Goal: Task Accomplishment & Management: Use online tool/utility

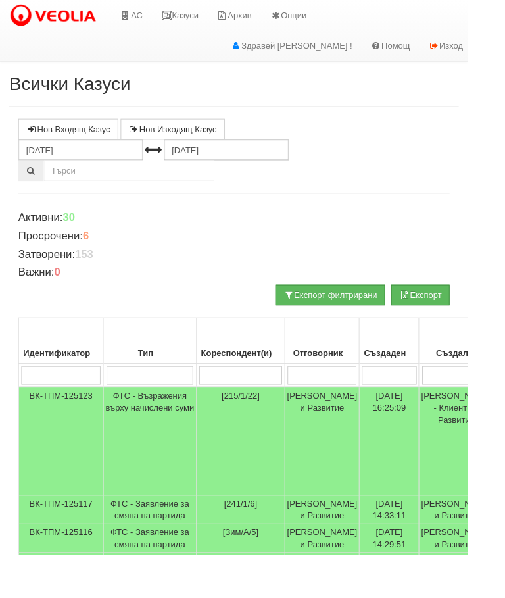
click at [207, 18] on link "Казуси" at bounding box center [194, 16] width 60 height 33
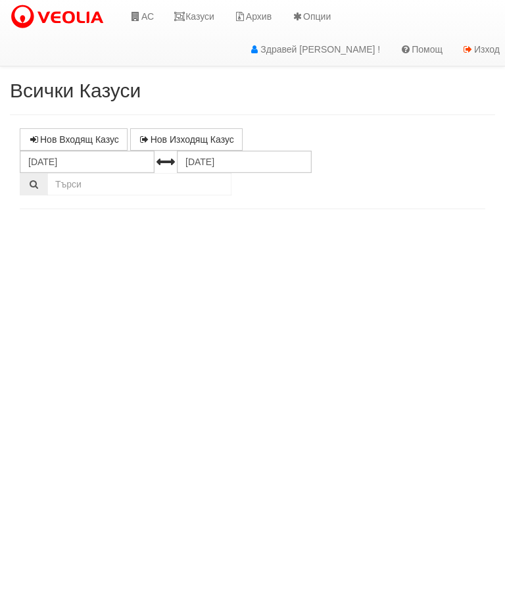
select select "10"
select select "1"
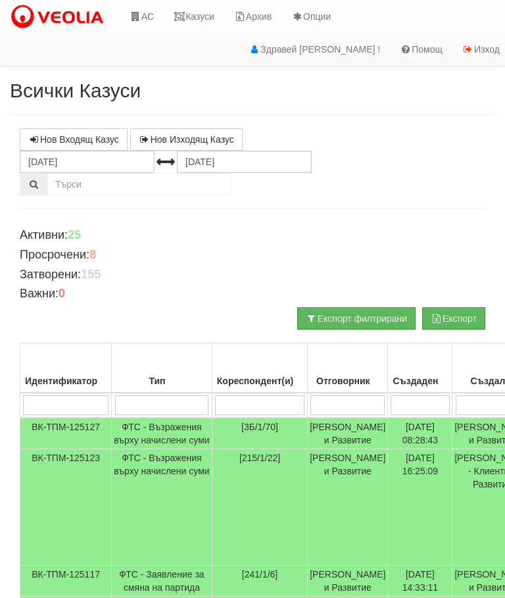
click at [206, 18] on link "Казуси" at bounding box center [194, 16] width 60 height 33
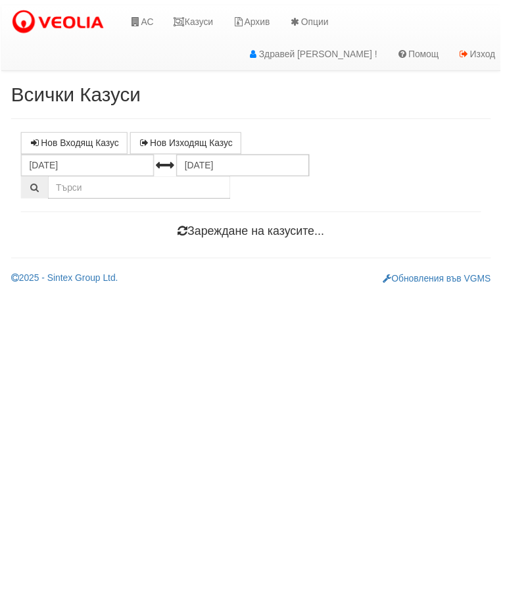
scroll to position [0, 1]
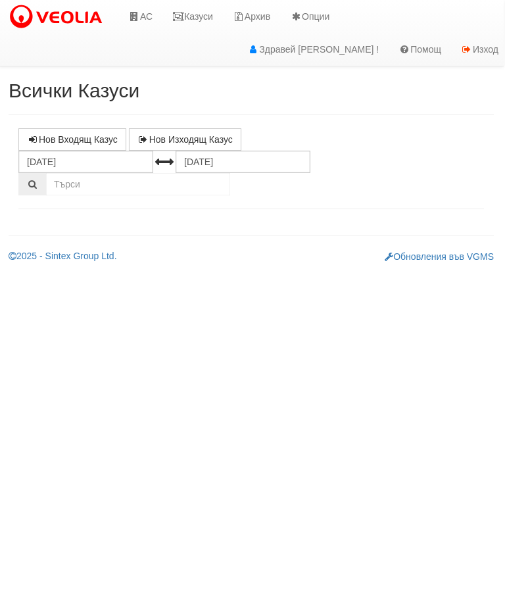
select select "10"
select select "1"
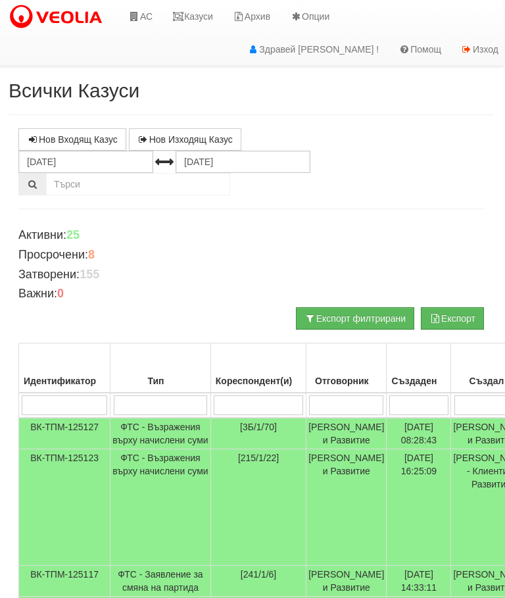
click at [145, 403] on input "search" at bounding box center [161, 405] width 94 height 20
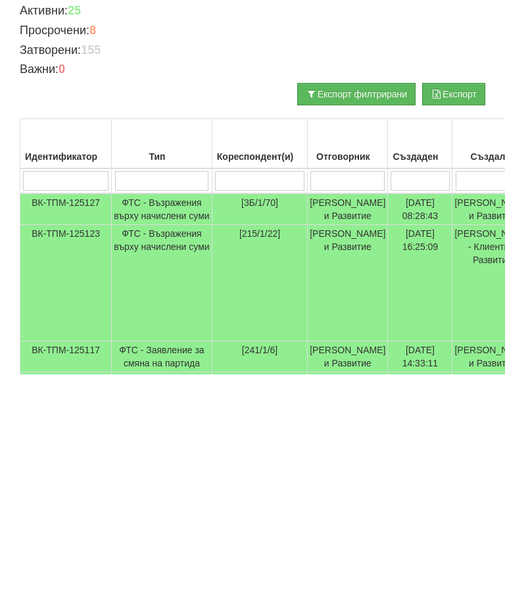
type input "Т"
type input "Тех"
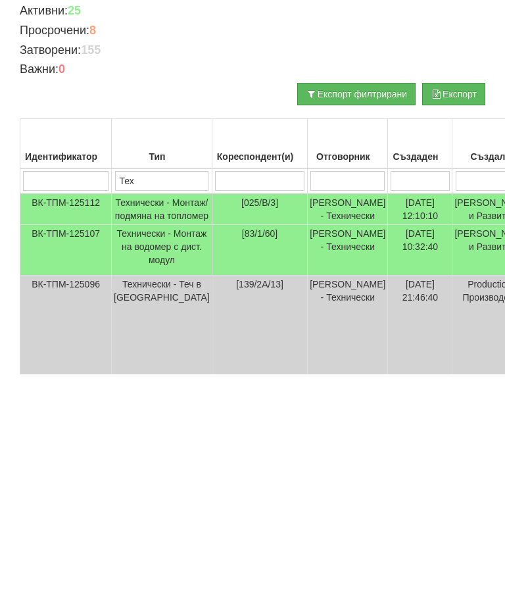
type input "Тех"
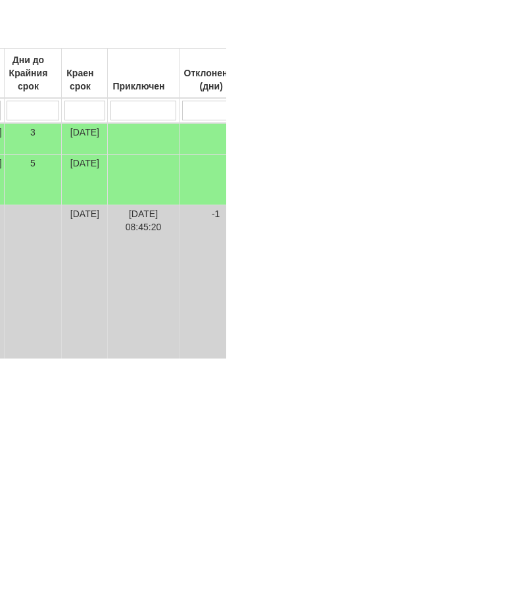
scroll to position [55, 227]
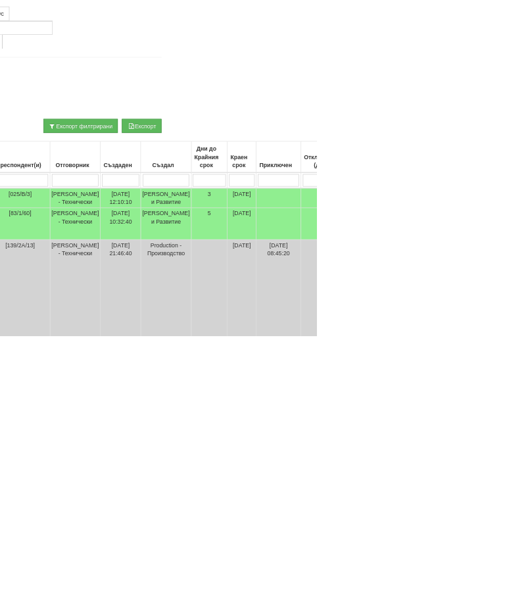
type input "Тех"
type input "П"
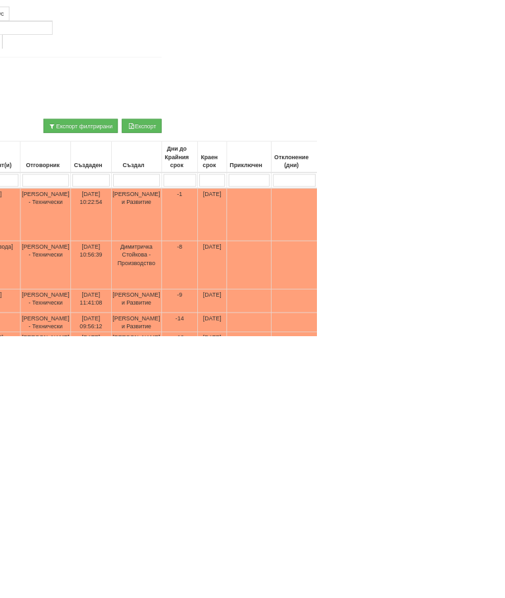
scroll to position [36, 224]
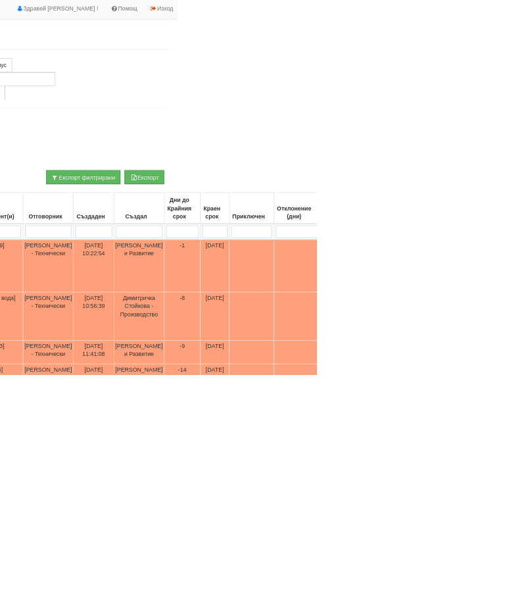
type input "Пр"
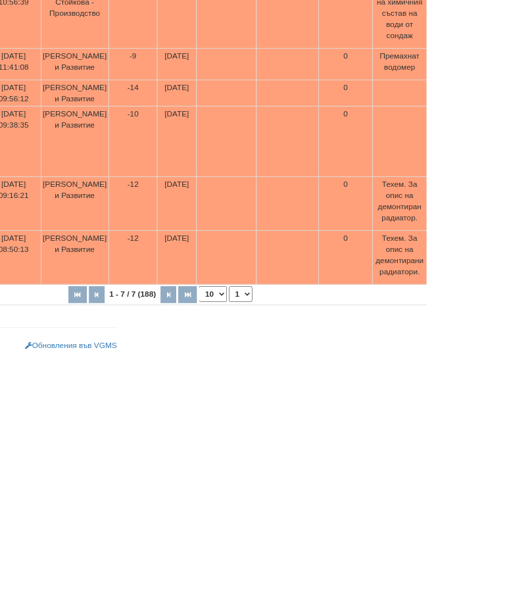
scroll to position [392, 0]
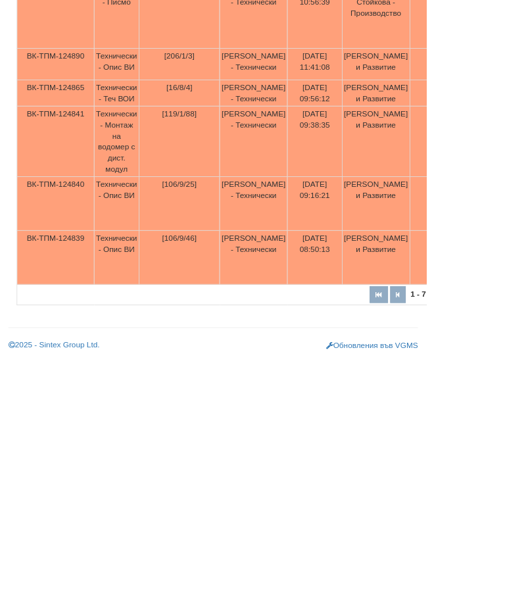
type input "Пр"
click at [149, 298] on td "Технически - Монтаж на водомер с дист. модул" at bounding box center [138, 339] width 53 height 83
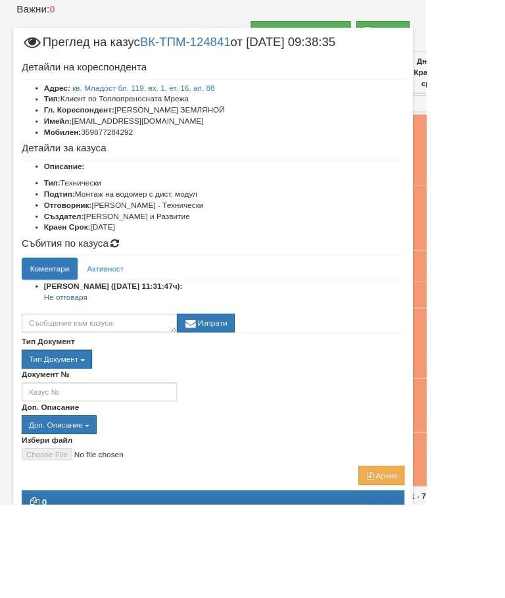
scroll to position [319, 45]
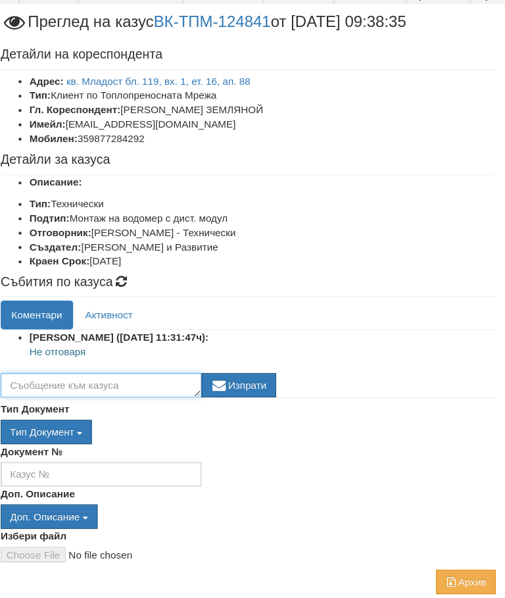
click at [47, 371] on textarea at bounding box center [118, 382] width 184 height 22
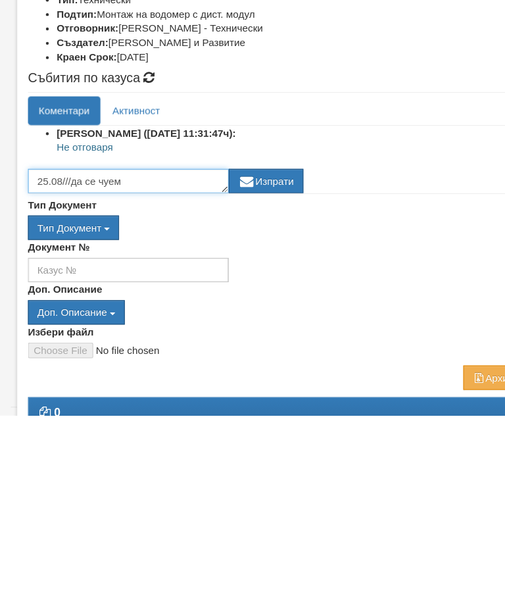
type textarea "25.08///да се чуем"
click at [253, 371] on button "Изпрати" at bounding box center [244, 382] width 68 height 22
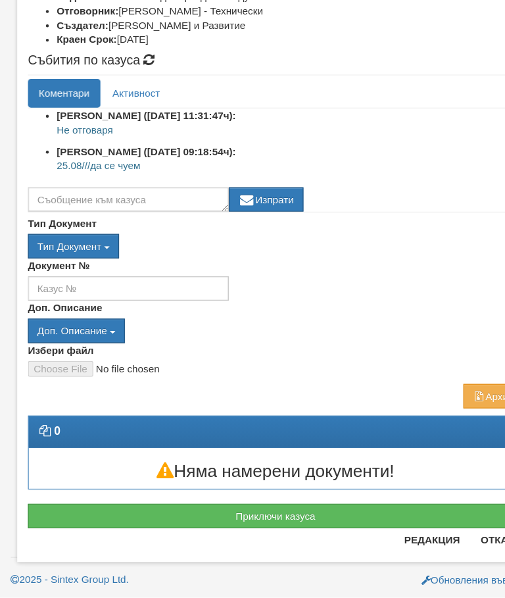
scroll to position [183, 0]
click at [444, 534] on button "Отказ" at bounding box center [456, 544] width 47 height 21
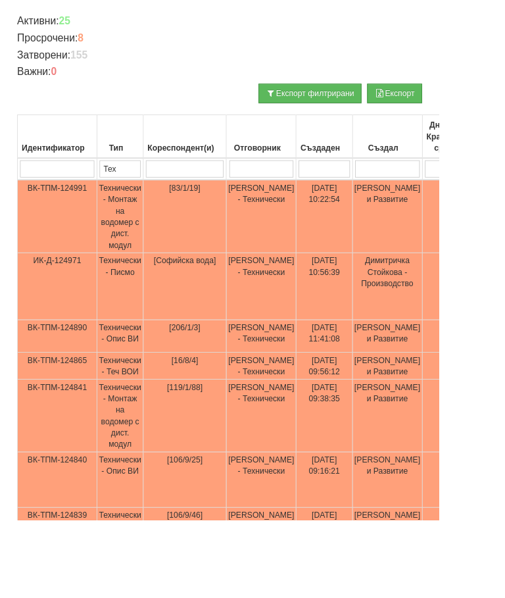
scroll to position [210, 0]
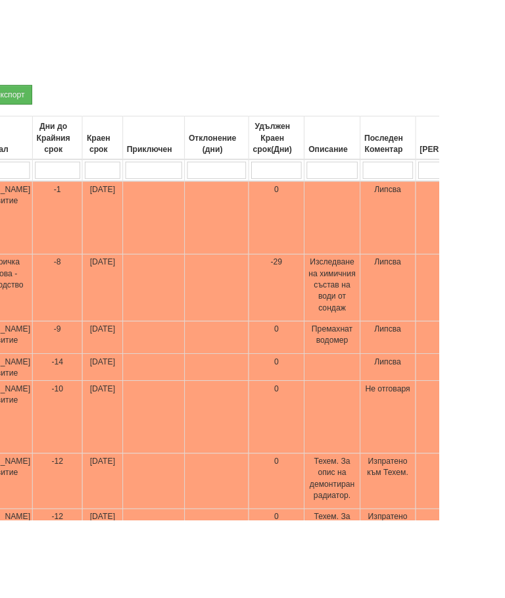
type input "П"
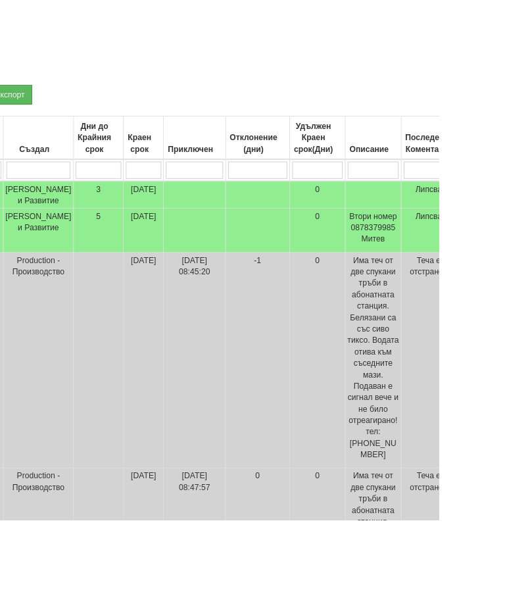
type input "Ак"
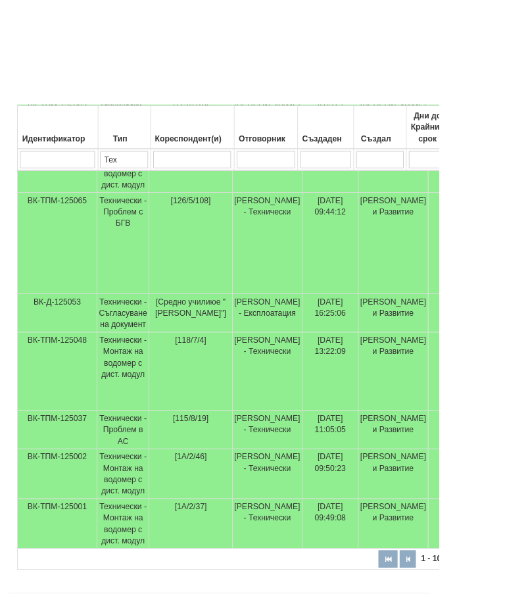
scroll to position [554, 0]
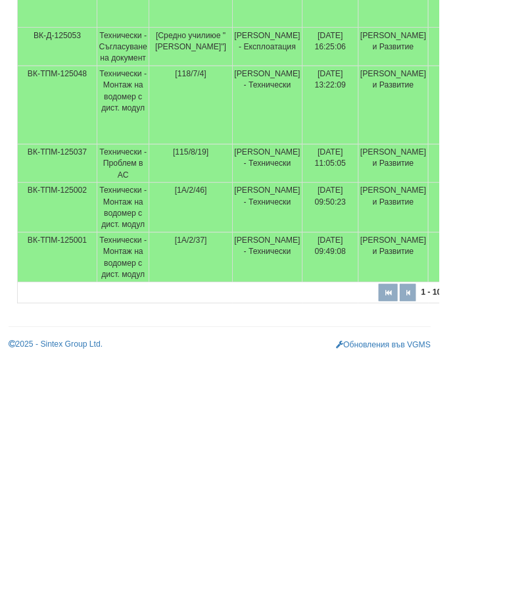
type input "Ак"
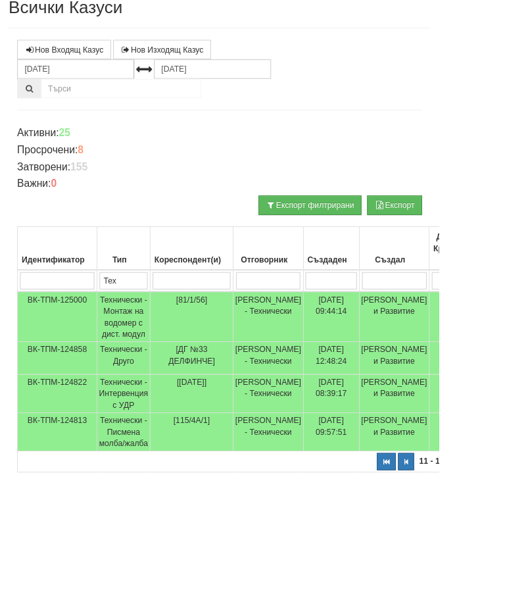
scroll to position [45, 0]
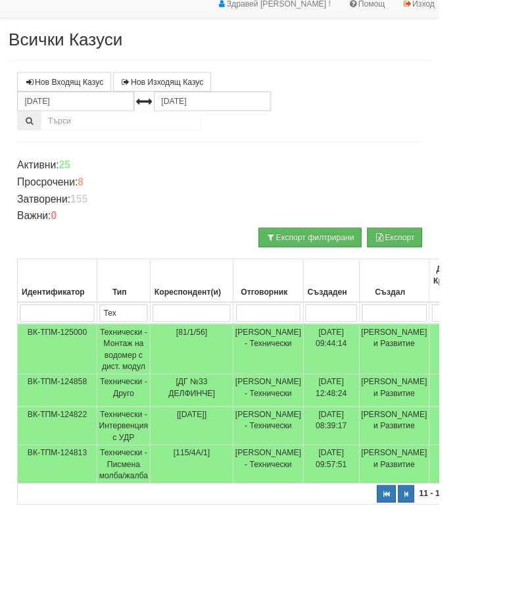
click at [433, 577] on button "button" at bounding box center [444, 568] width 22 height 20
select select "1"
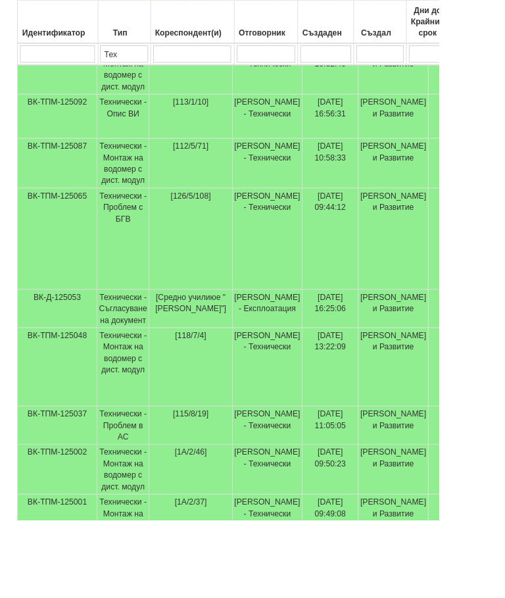
scroll to position [424, 0]
click at [142, 597] on td "Технически - Монтаж на водомер с дист. модул" at bounding box center [142, 596] width 60 height 57
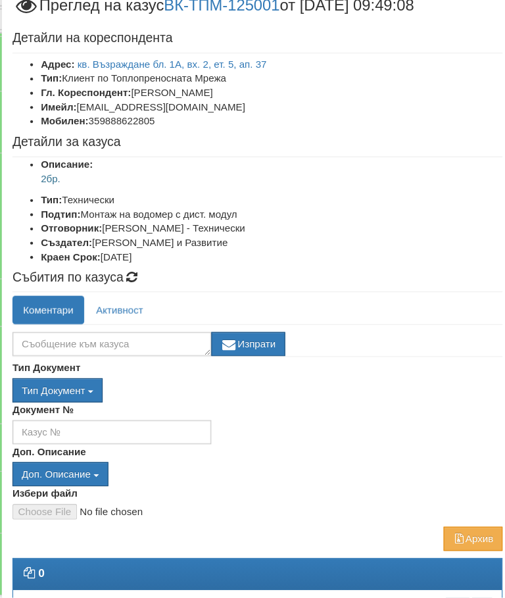
scroll to position [456, 9]
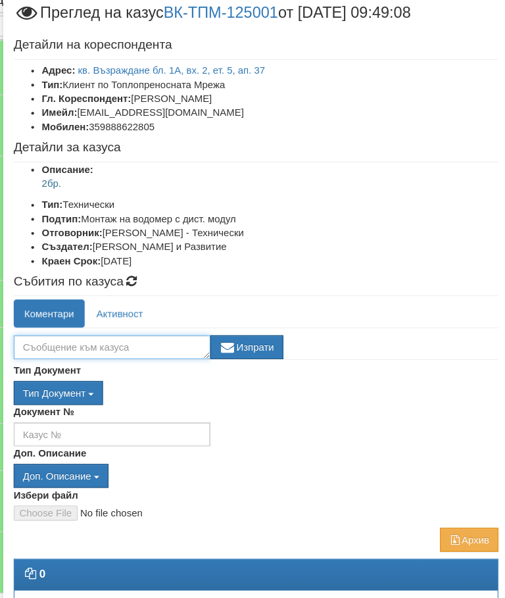
click at [68, 352] on textarea at bounding box center [118, 363] width 184 height 22
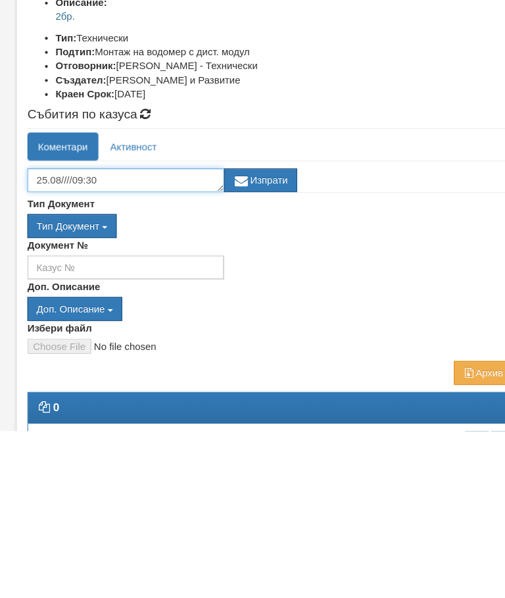
type textarea "25.08////09:30"
click at [250, 352] on button "Изпрати" at bounding box center [244, 363] width 68 height 22
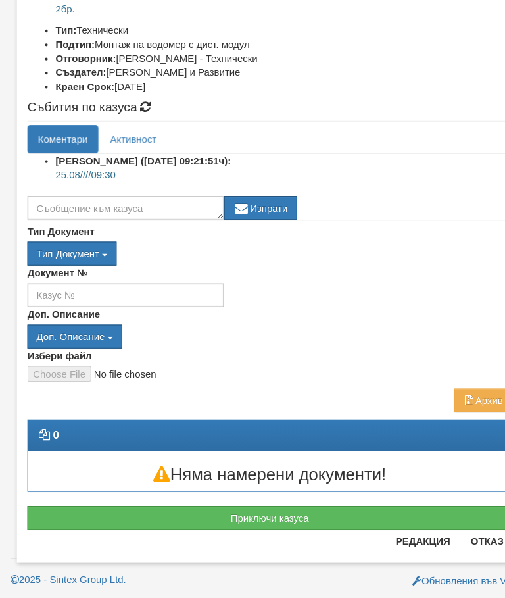
scroll to position [163, 0]
click at [444, 534] on button "Отказ" at bounding box center [456, 544] width 47 height 21
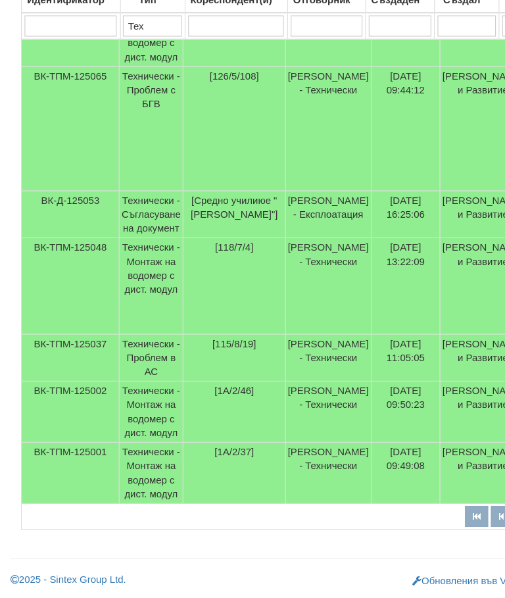
click at [139, 452] on td "Технически - Монтаж на водомер с дист. модул" at bounding box center [142, 480] width 60 height 57
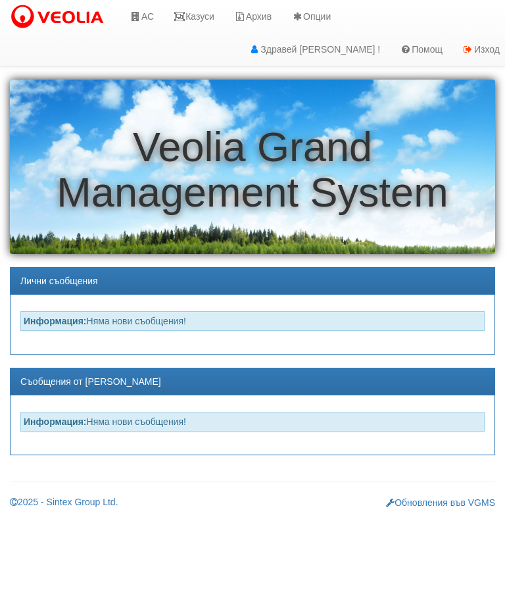
click at [199, 14] on link "Казуси" at bounding box center [194, 16] width 60 height 33
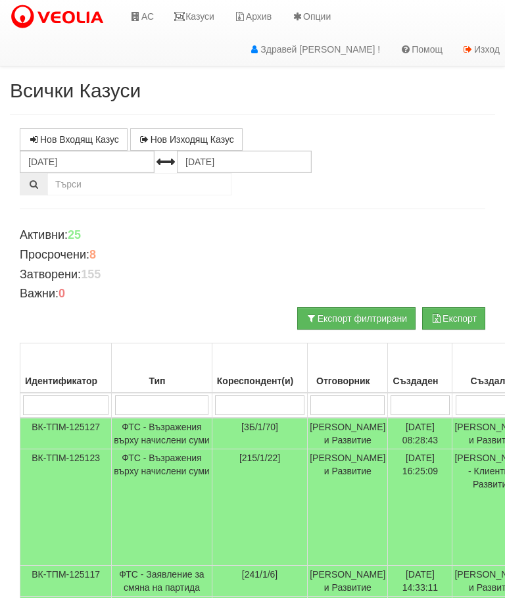
click at [146, 400] on input "search" at bounding box center [162, 405] width 94 height 20
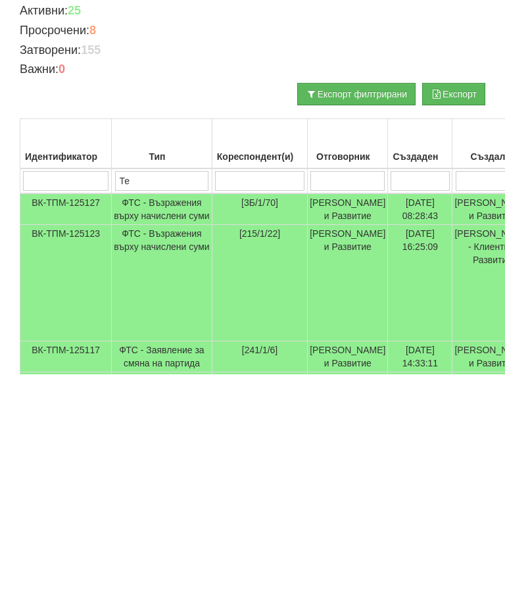
type input "Тех"
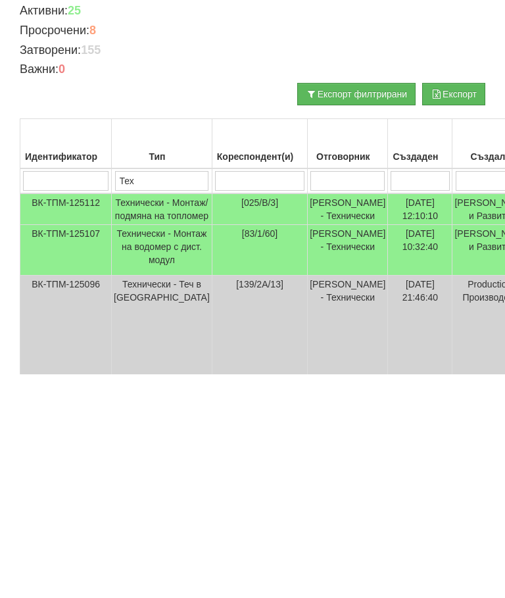
type input "Тех"
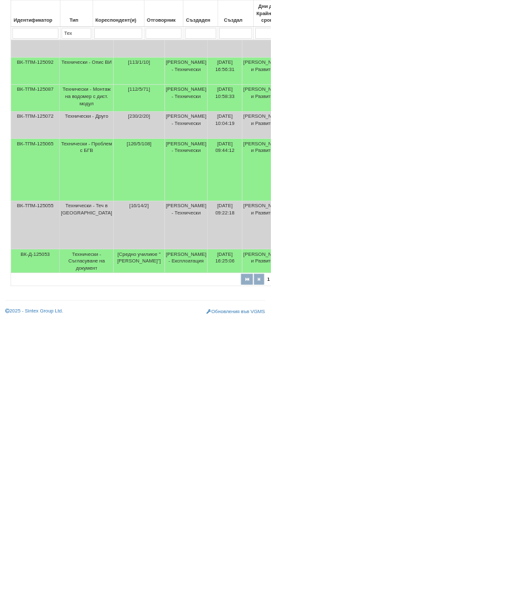
type input "Тех"
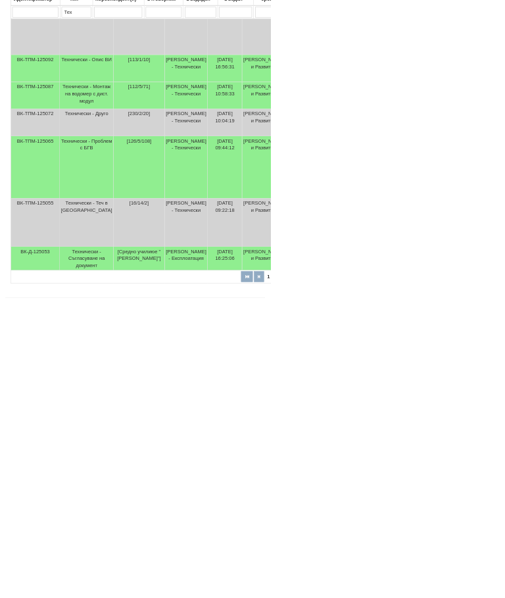
select select "11"
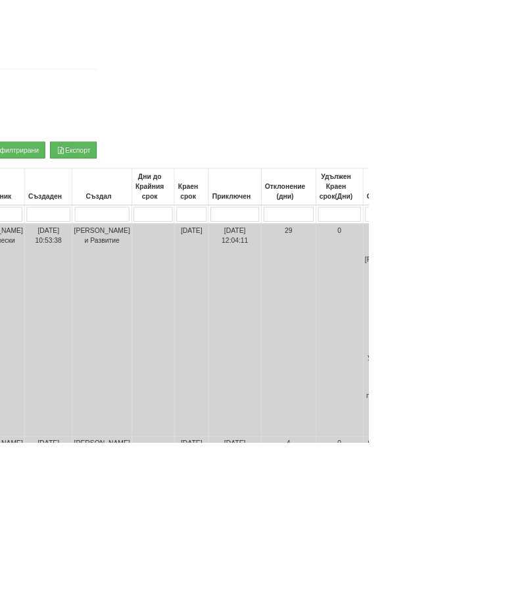
scroll to position [116, 347]
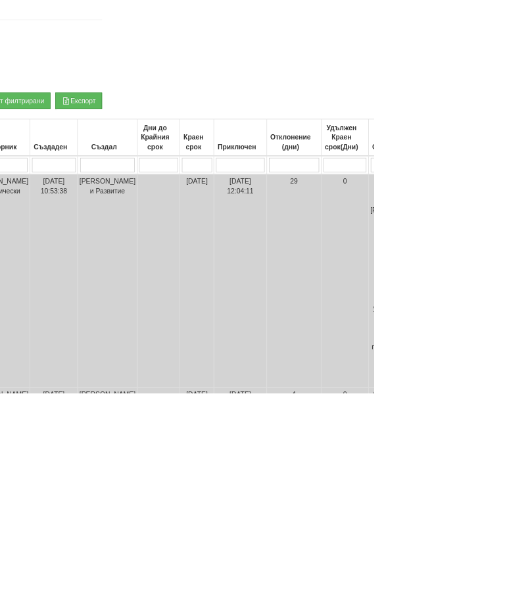
type input "Ак"
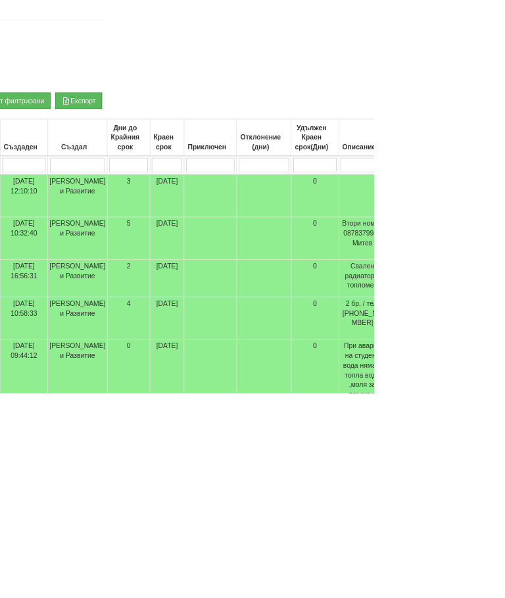
select select "1"
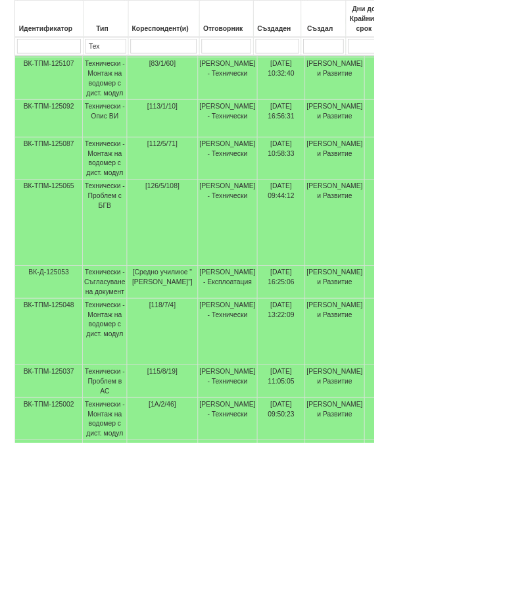
scroll to position [571, 0]
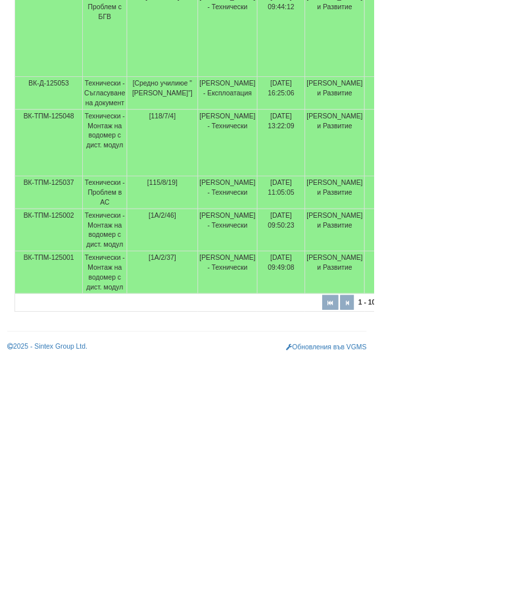
type input "Ак"
click at [145, 452] on td "Технически - Монтаж на водомер с дист. модул" at bounding box center [142, 480] width 60 height 57
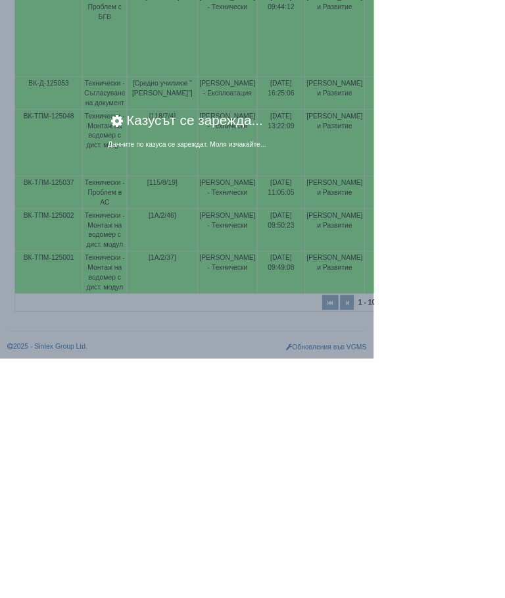
scroll to position [360, 0]
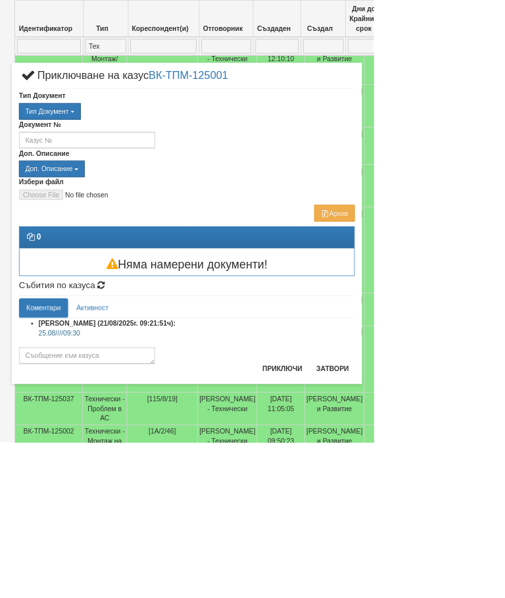
click at [479, 490] on button "Затвори" at bounding box center [449, 498] width 60 height 21
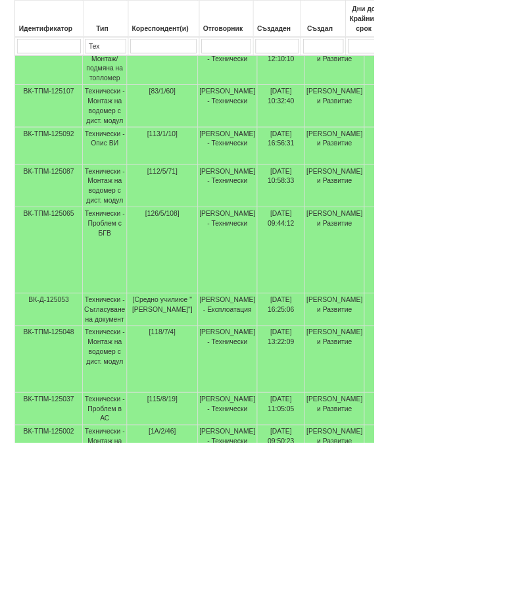
click at [149, 597] on td "Технически - Монтаж на водомер с дист. модул" at bounding box center [142, 603] width 60 height 57
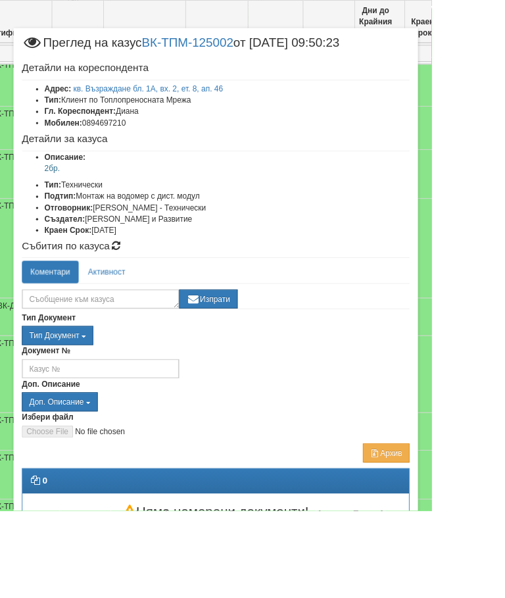
scroll to position [371, 60]
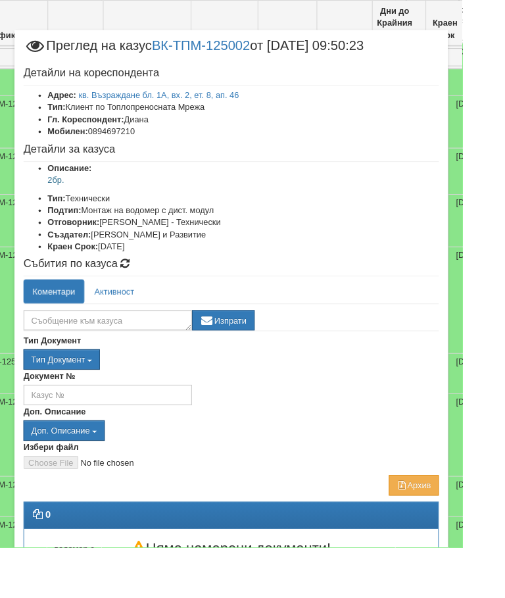
click at [291, 423] on div "Документ №" at bounding box center [252, 423] width 473 height 39
click at [93, 348] on textarea at bounding box center [118, 350] width 184 height 22
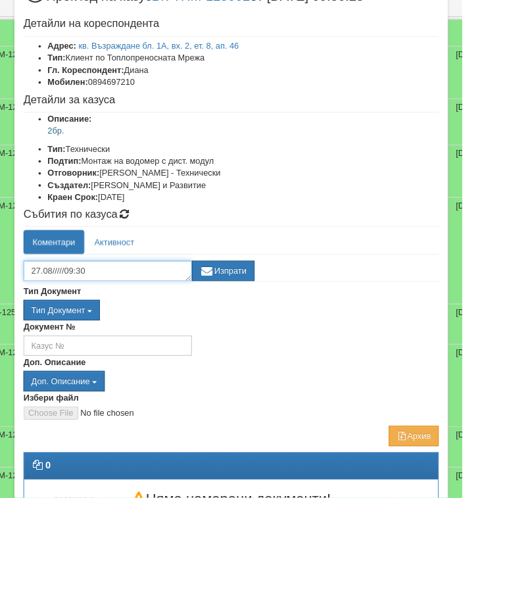
type textarea "27.08/////09:30"
click at [275, 339] on button "Изпрати" at bounding box center [244, 350] width 68 height 22
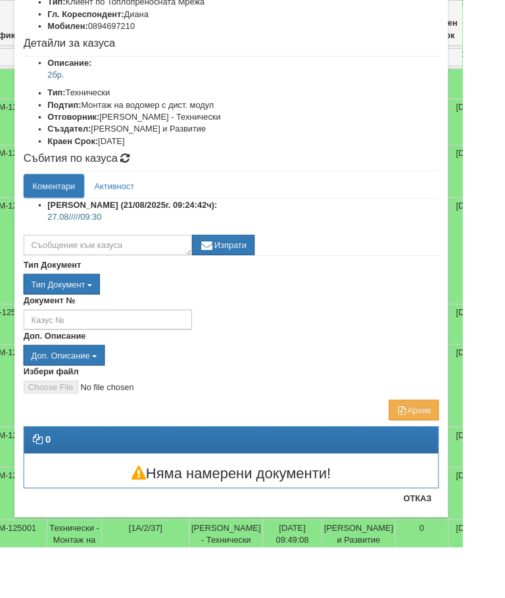
scroll to position [128, 0]
click at [475, 595] on div "× Преглед на казус ВК-ТПМ-125002 от 14/08/2025 09:50:23 Детайли на кореспондент…" at bounding box center [252, 299] width 505 height 598
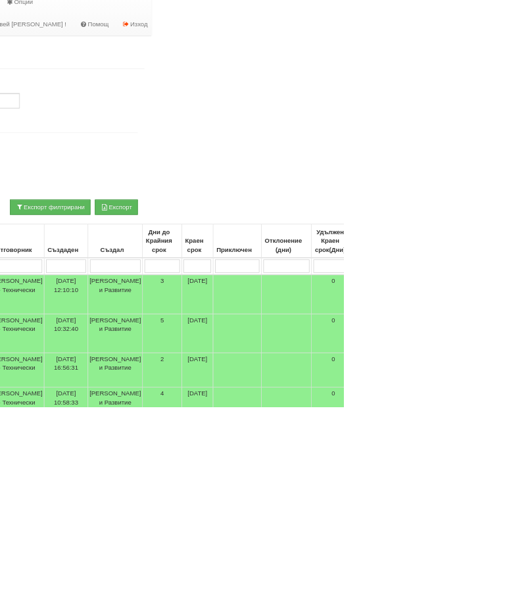
scroll to position [9, 283]
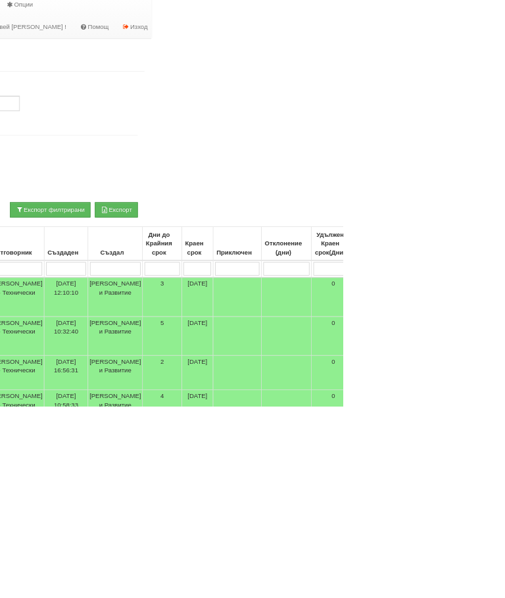
type input "А"
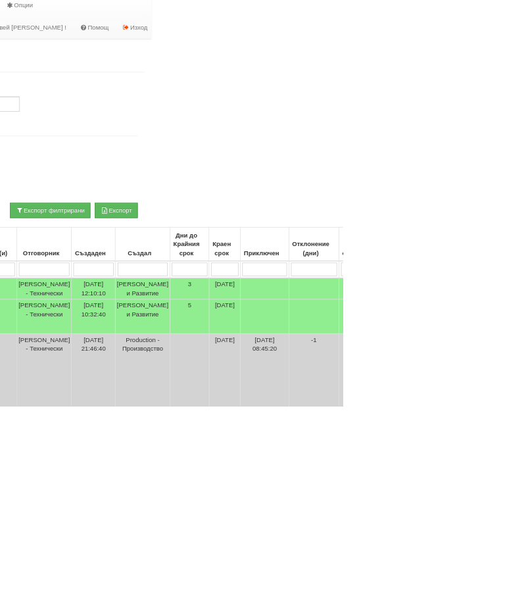
type input "П"
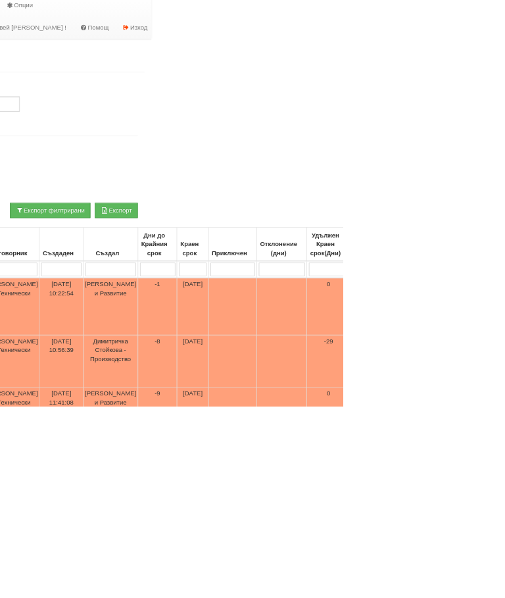
type input "Пр"
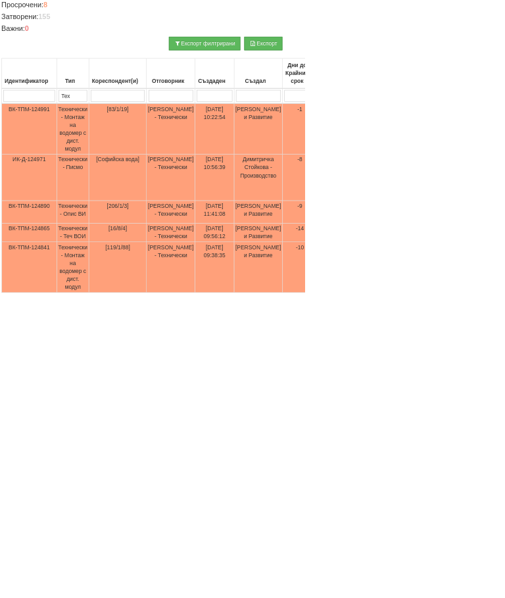
scroll to position [132, 193]
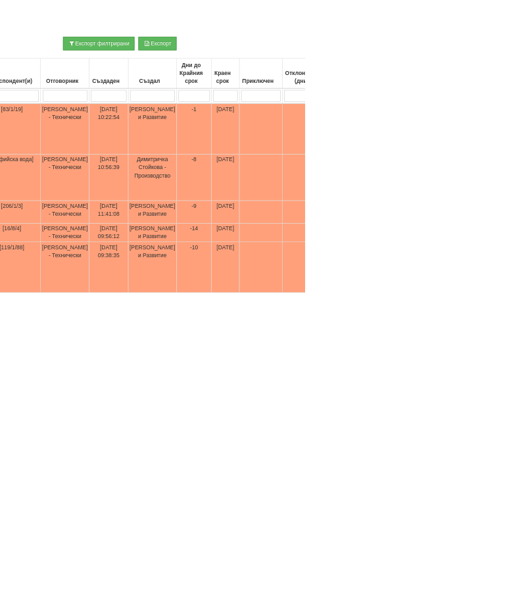
type input "П"
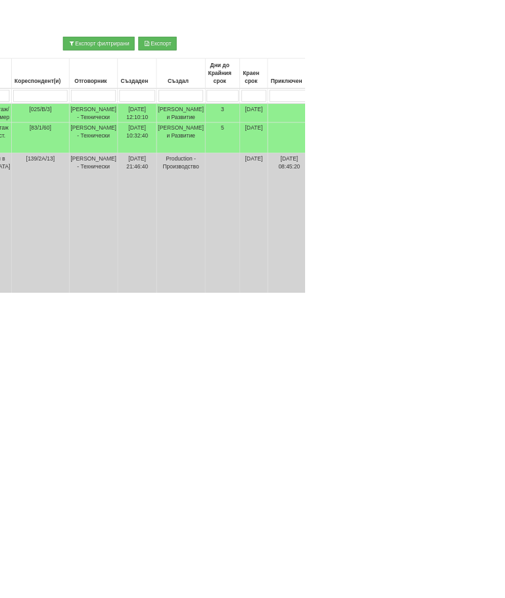
type input "Ак"
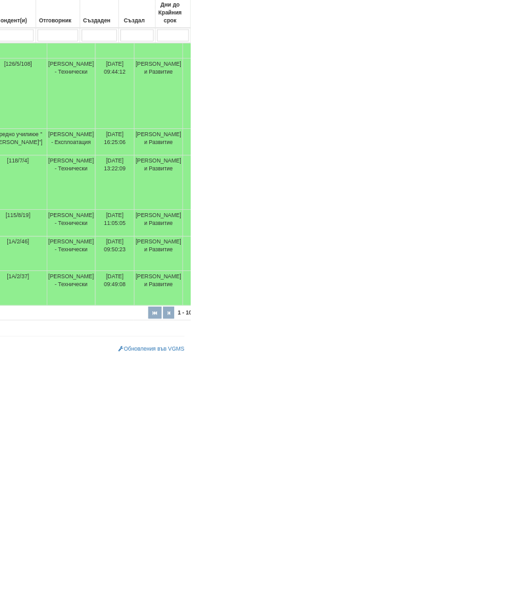
scroll to position [0, 0]
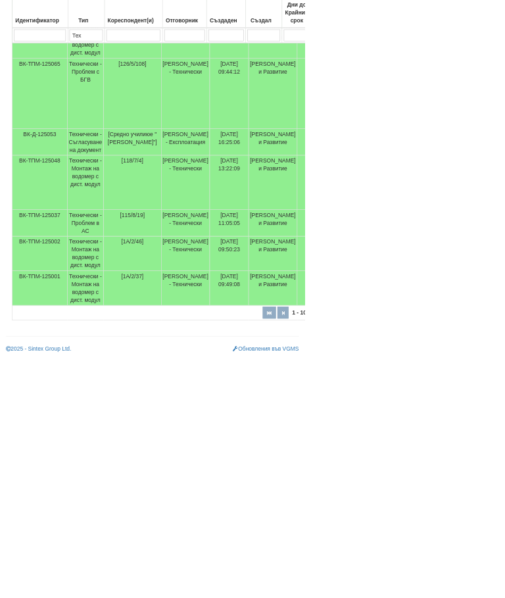
click at [138, 404] on td "Технически - Монтаж на водомер с дист. модул" at bounding box center [142, 423] width 60 height 57
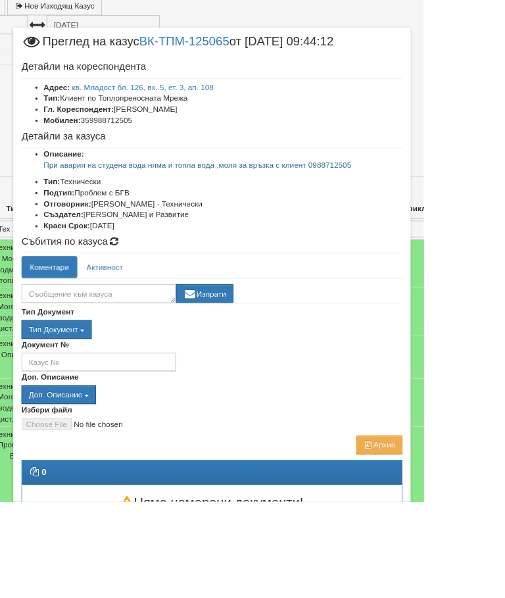
scroll to position [133, 122]
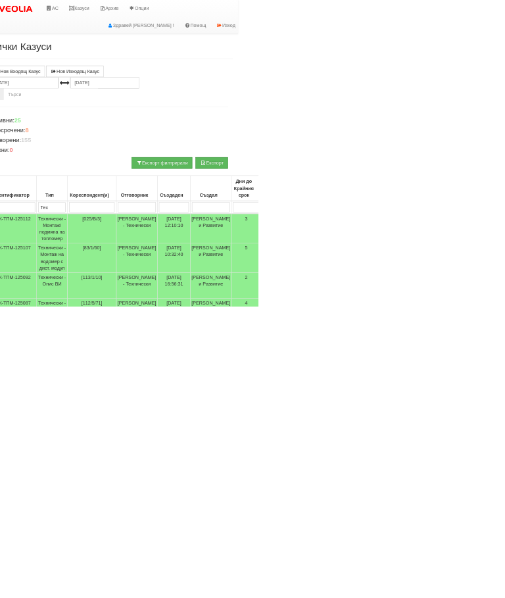
scroll to position [0, 39]
type input "А"
type input "Пр"
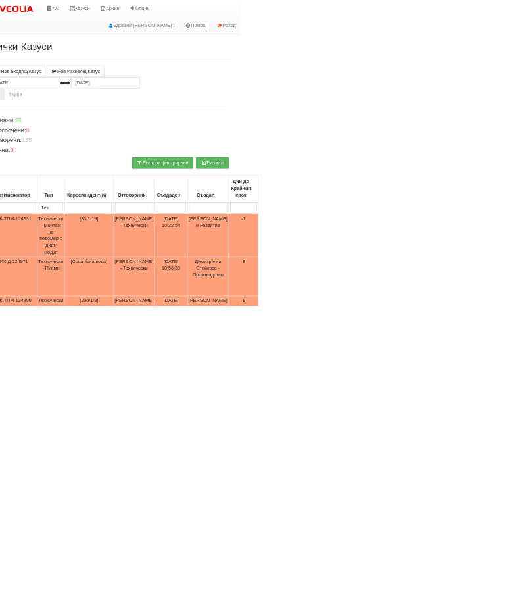
type input "Пр"
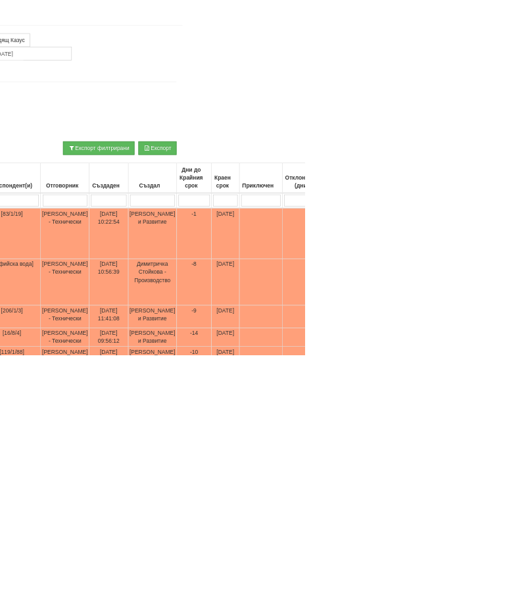
scroll to position [64, 193]
type input "П"
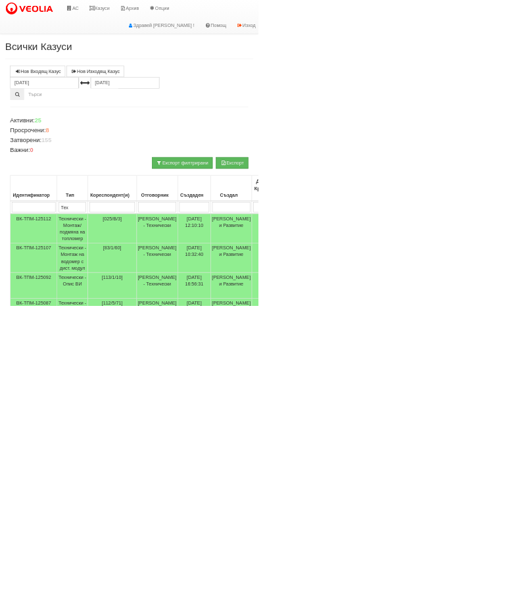
scroll to position [0, 66]
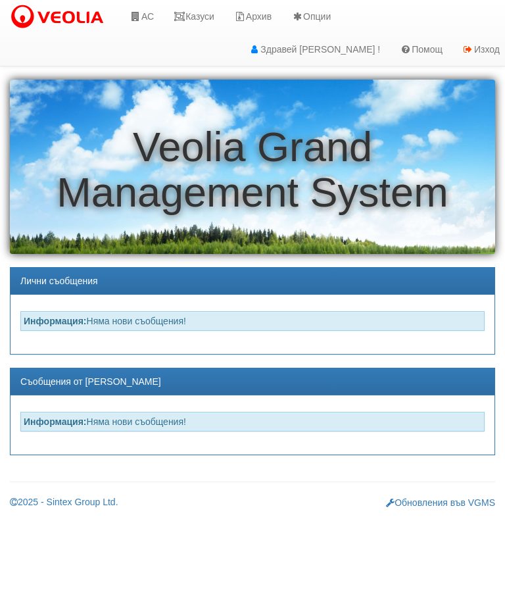
click at [151, 17] on link "АС" at bounding box center [142, 16] width 44 height 33
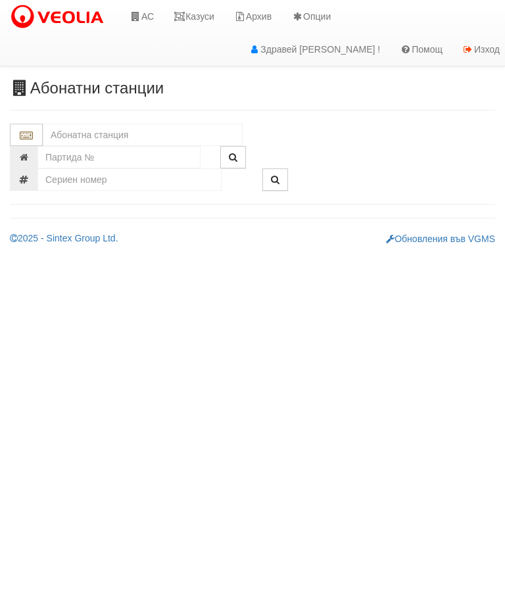
click at [125, 127] on input "text" at bounding box center [143, 135] width 200 height 22
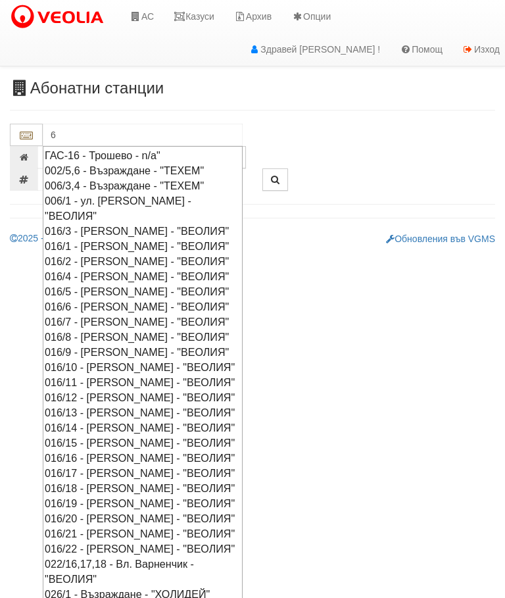
click at [137, 182] on div "006/3,4 - Възраждане - "ТЕХЕМ"" at bounding box center [143, 185] width 196 height 15
type input "006/3,4 - Възраждане - "ТЕХЕМ""
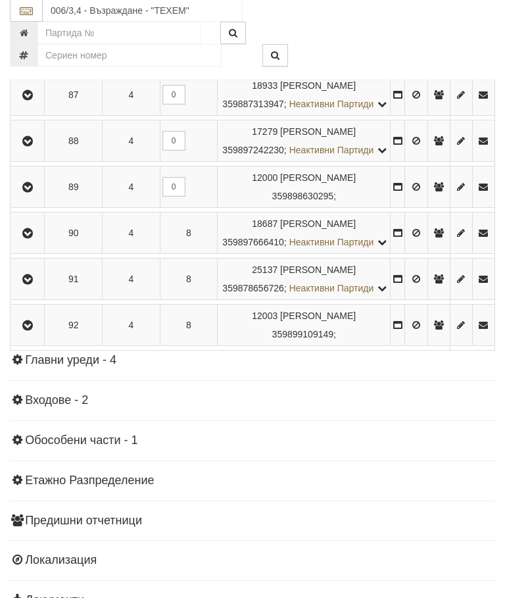
scroll to position [1748, 0]
click at [34, 99] on icon "button" at bounding box center [28, 94] width 16 height 9
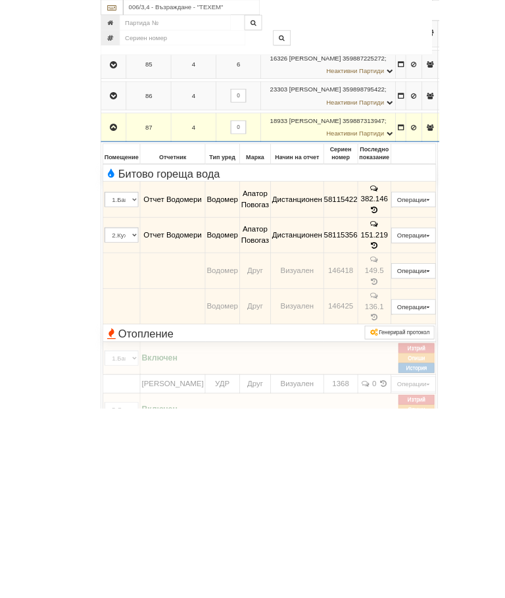
scroll to position [1711, 0]
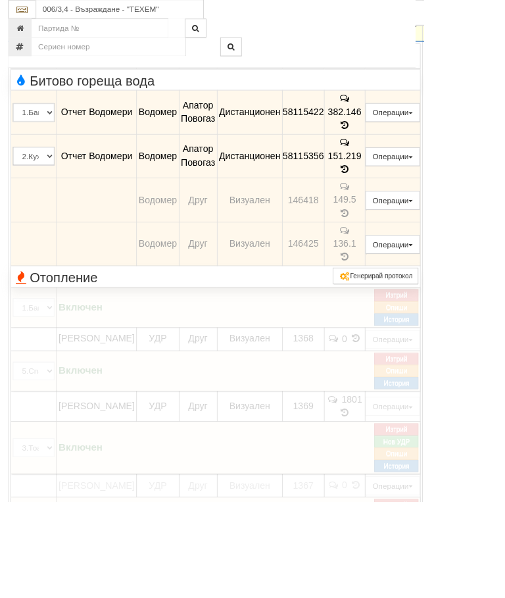
click at [99, 339] on span "Отопление" at bounding box center [65, 330] width 101 height 17
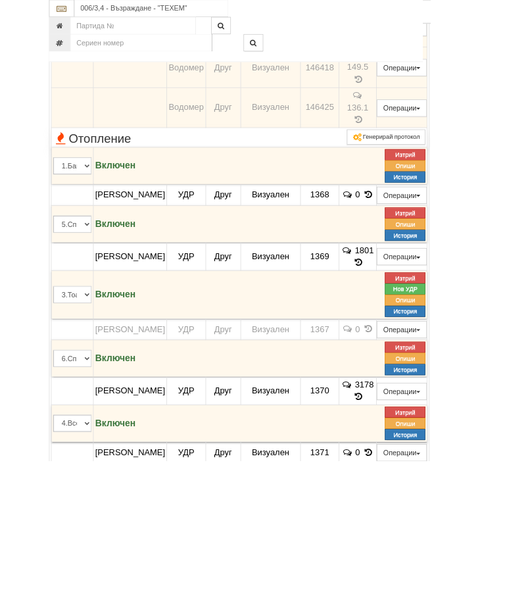
scroll to position [1953, 0]
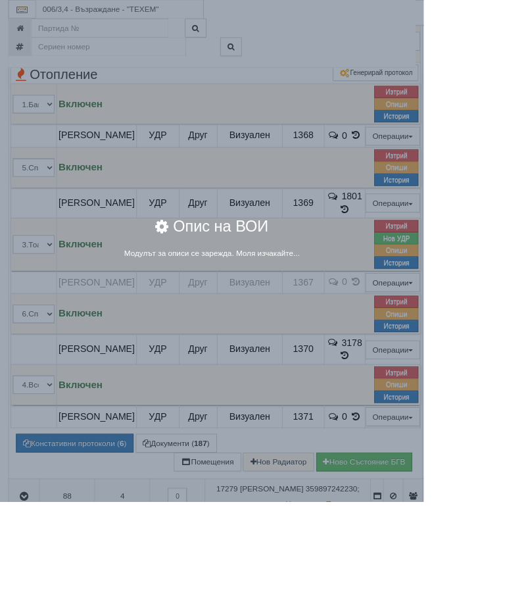
click at [502, 437] on div "× Опис на ВОИ Модулът за описи се зарежда. Моля изчакайте..." at bounding box center [252, 299] width 505 height 598
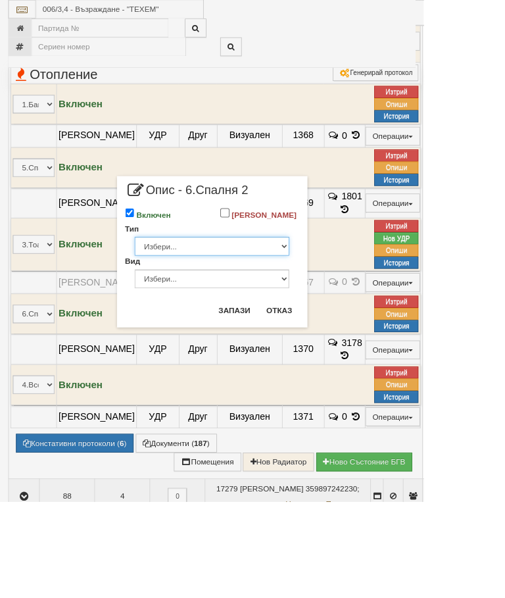
click at [344, 304] on select "Избери... Глидер Панел Тръбно конвекторен Щранг Лира Лира Друг Тип" at bounding box center [252, 293] width 184 height 22
select select "0"
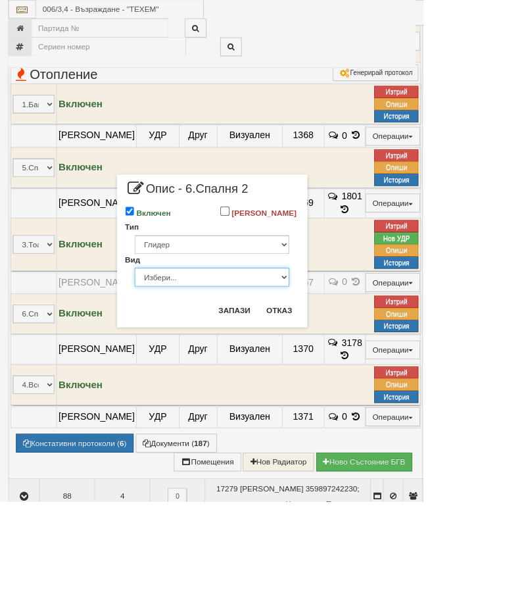
click at [344, 341] on select "Избери... Алуминий [PERSON_NAME]" at bounding box center [252, 330] width 184 height 22
select select "0"
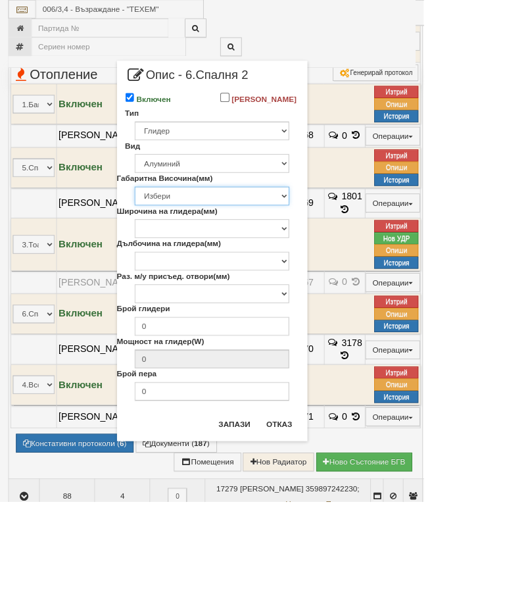
click at [344, 244] on select "Избери 200 240 250 280 285 290 330 350 380 390 400 422 423 425 430 440 450 480 …" at bounding box center [252, 233] width 184 height 22
select select "572"
type input "154"
click at [332, 400] on input "0" at bounding box center [252, 388] width 184 height 22
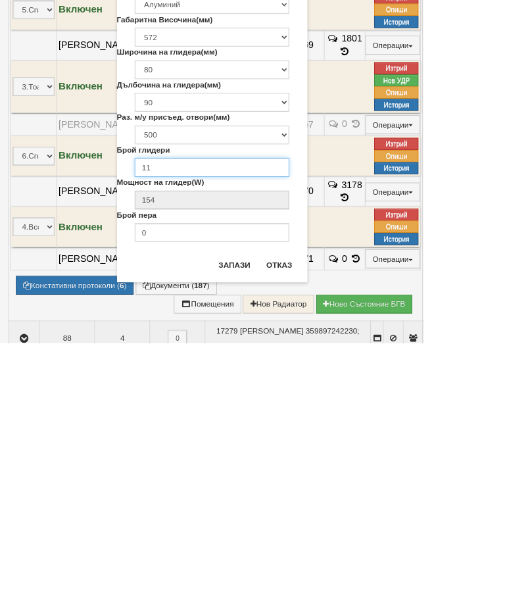
type input "11"
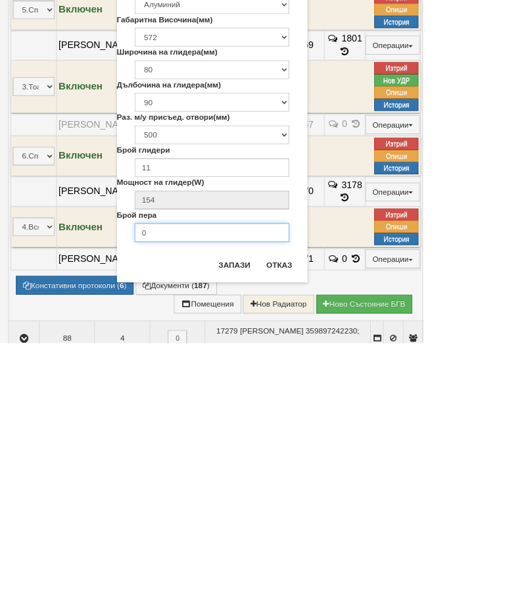
click at [246, 455] on input "0" at bounding box center [252, 466] width 184 height 22
type input "5"
click at [306, 494] on button "Запази" at bounding box center [279, 504] width 54 height 21
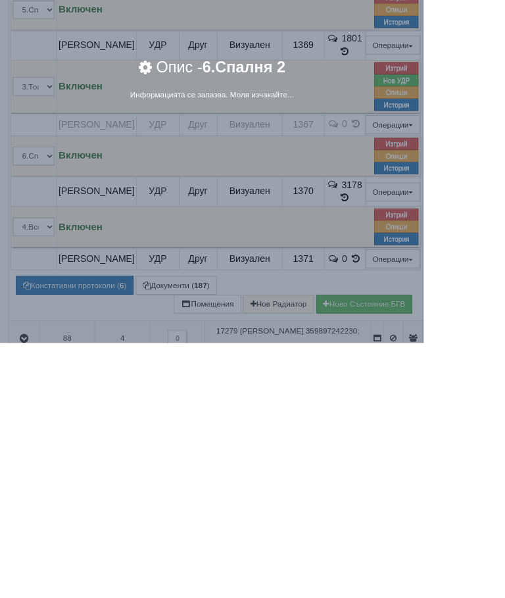
scroll to position [2142, 0]
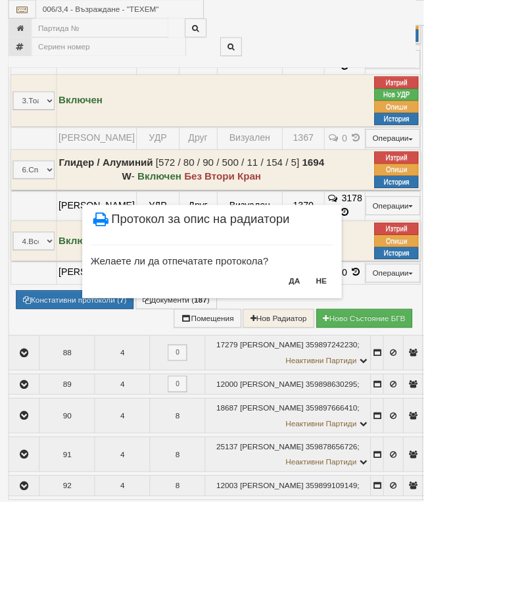
click at [397, 333] on button "НЕ" at bounding box center [383, 334] width 28 height 21
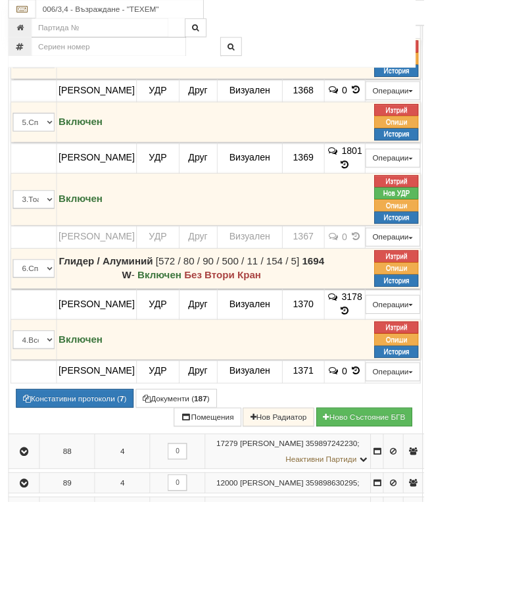
scroll to position [2026, 0]
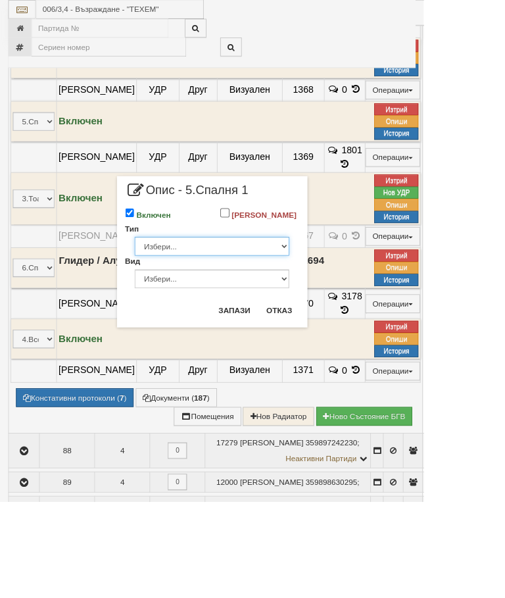
click at [344, 304] on select "Избери... Глидер Панел Тръбно конвекторен Щранг Лира Лира Друг Тип" at bounding box center [252, 293] width 184 height 22
select select "0"
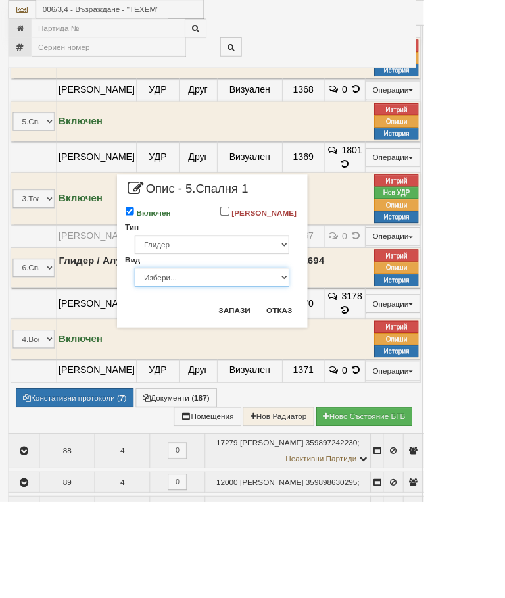
click at [344, 338] on select "Избери... Алуминий [PERSON_NAME]" at bounding box center [252, 330] width 184 height 22
select select "0"
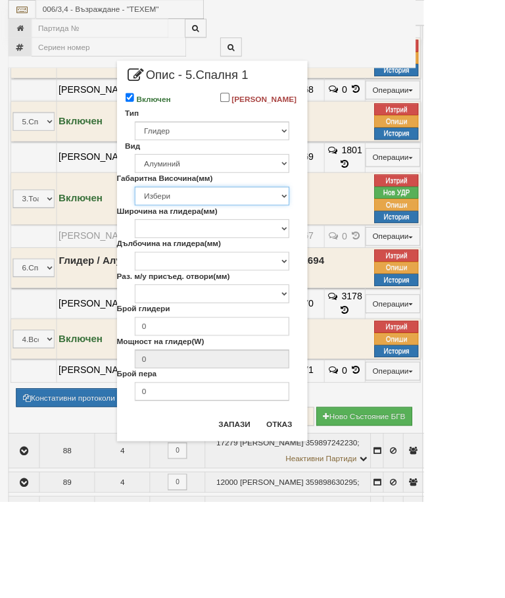
click at [344, 245] on select "Избери 200 240 250 280 285 290 330 350 380 390 400 422 423 425 430 440 450 480 …" at bounding box center [252, 233] width 184 height 22
select select "572"
type input "154"
click at [317, 400] on input "0" at bounding box center [252, 388] width 184 height 22
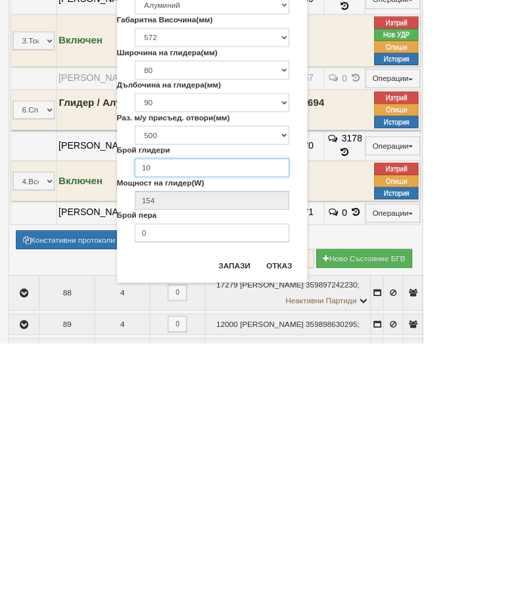
type input "10"
click at [252, 455] on input "0" at bounding box center [252, 466] width 184 height 22
type input "5"
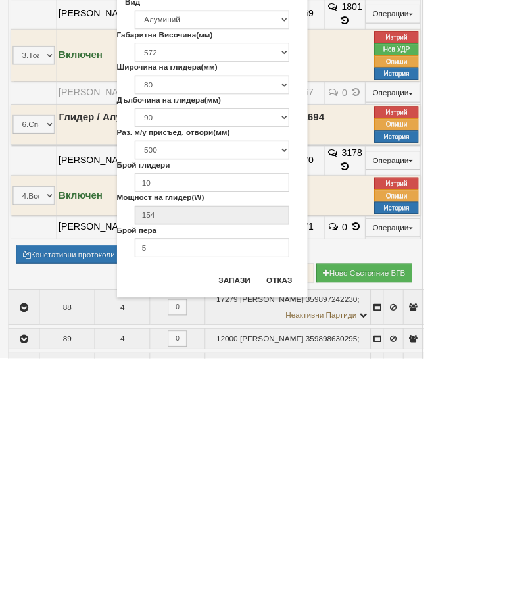
click at [306, 494] on button "Запази" at bounding box center [279, 504] width 54 height 21
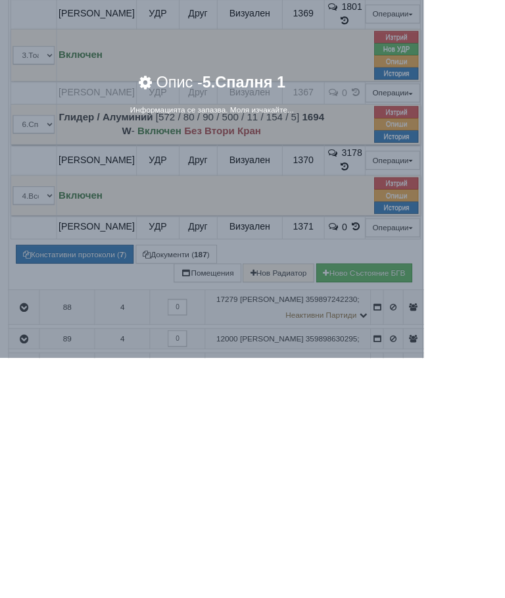
scroll to position [2197, 0]
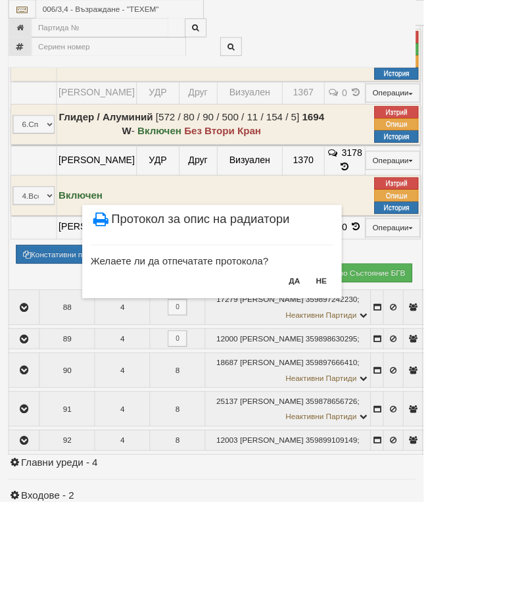
click at [397, 331] on button "НЕ" at bounding box center [383, 334] width 28 height 21
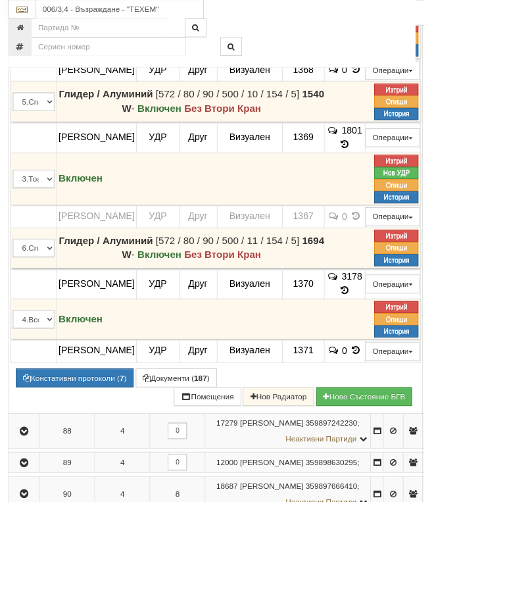
scroll to position [2049, 0]
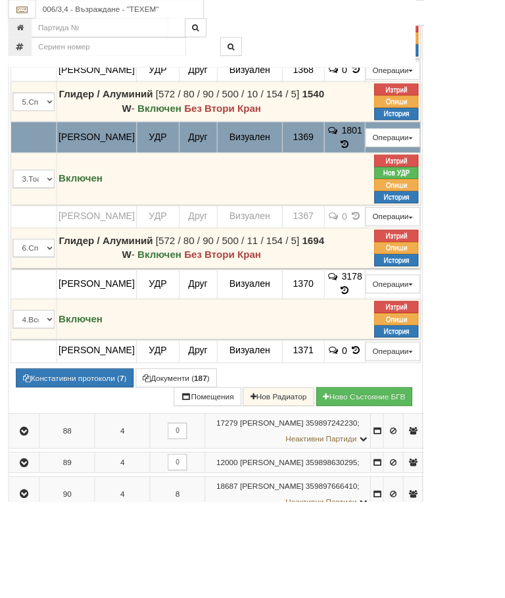
click at [0, 0] on button "Подмяна" at bounding box center [0, 0] width 0 height 0
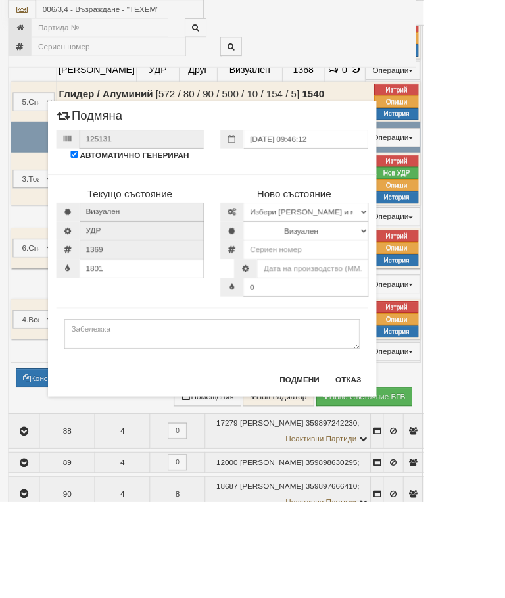
click at [267, 355] on form "125131 АВТОМАТИЧНО ГЕНЕРИРАН [DATE] 09:46:12 Текущо състояние [GEOGRAPHIC_DATA]…" at bounding box center [252, 284] width 371 height 261
click at [381, 295] on input "number" at bounding box center [364, 297] width 149 height 22
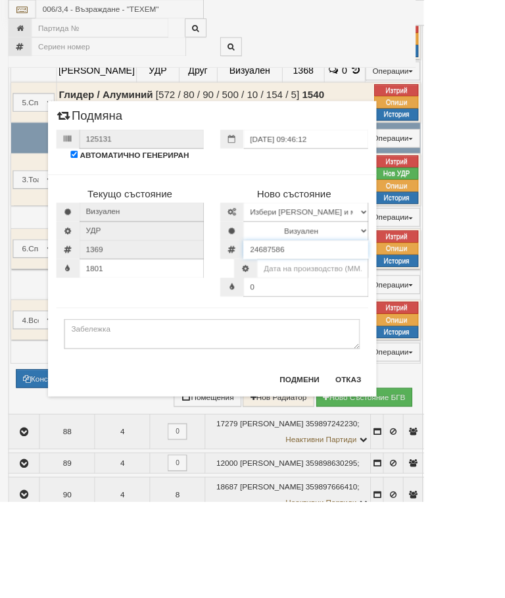
type input "24687586"
click at [439, 272] on select "Визуален Дистанционен Изолирана линия ВОИ Няма Oтклонение ВОИ Няма Щранг ВОИ" at bounding box center [364, 275] width 149 height 22
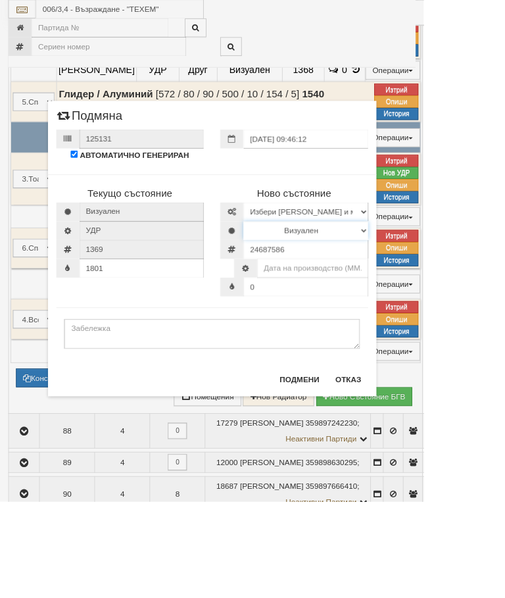
select select "2"
click at [439, 250] on select "Избери [PERSON_NAME] и модел [PERSON_NAME] Иста Екземпер [PERSON_NAME] визуален…" at bounding box center [364, 252] width 149 height 22
select select "14edb85b-ae3d-ea11-80f4-db42d7521b4b"
click at [423, 319] on input "text" at bounding box center [372, 319] width 132 height 22
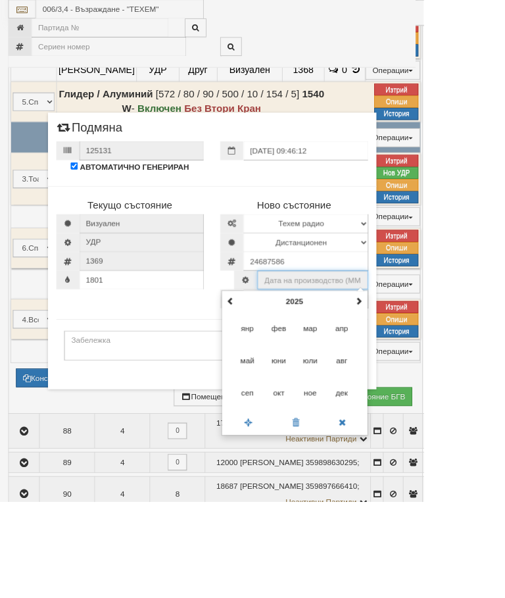
scroll to position [2049, 0]
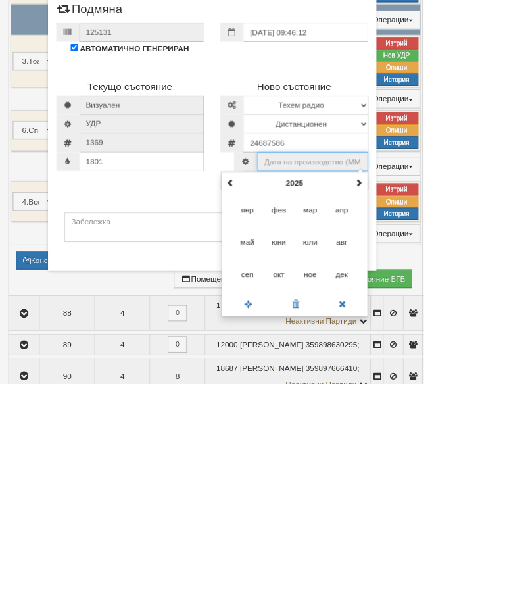
click at [425, 412] on span "авг" at bounding box center [407, 430] width 36 height 36
type input "08.2025"
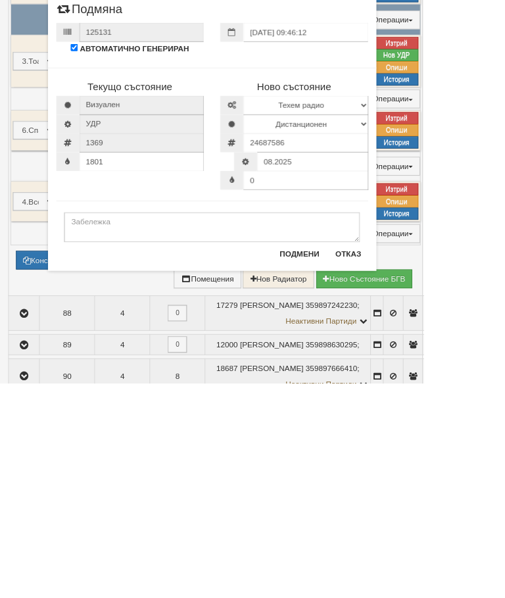
scroll to position [2190, 0]
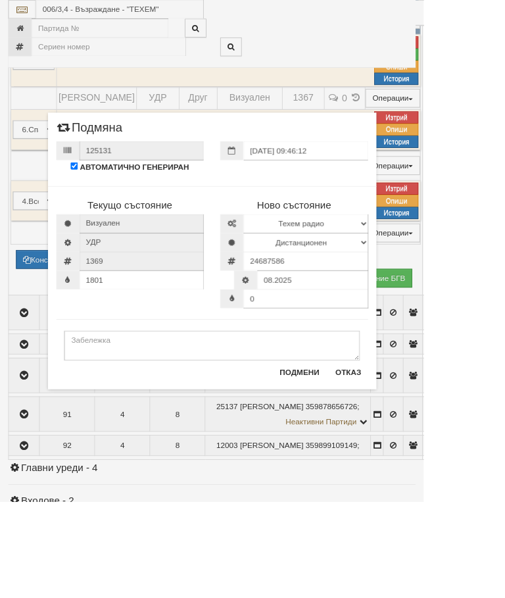
click at [389, 440] on button "Подмени" at bounding box center [356, 443] width 63 height 21
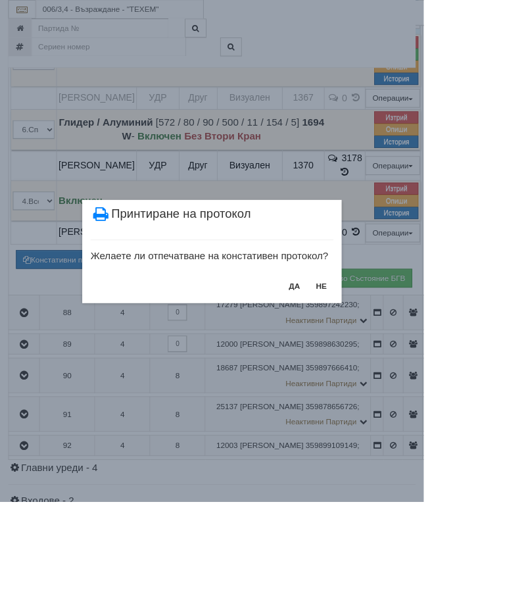
click at [397, 337] on button "НЕ" at bounding box center [383, 340] width 28 height 21
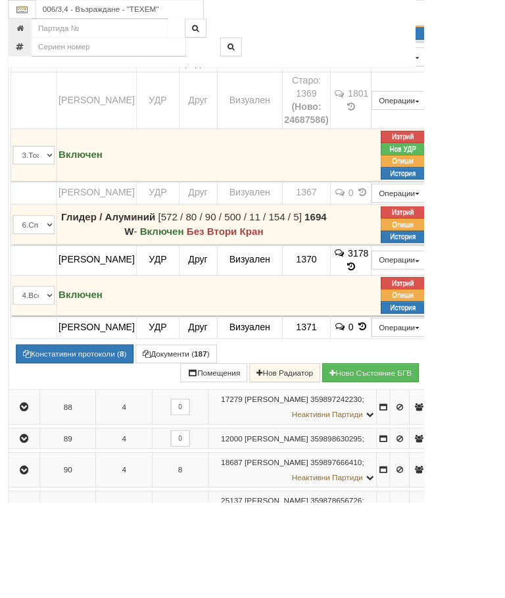
scroll to position [2145, 0]
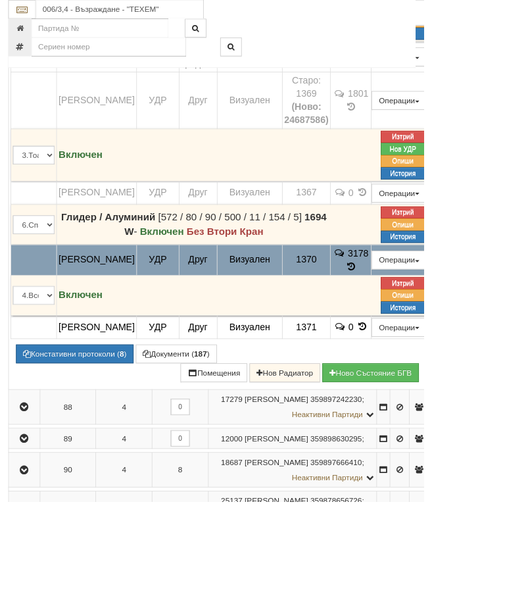
click at [0, 0] on button "Подмяна" at bounding box center [0, 0] width 0 height 0
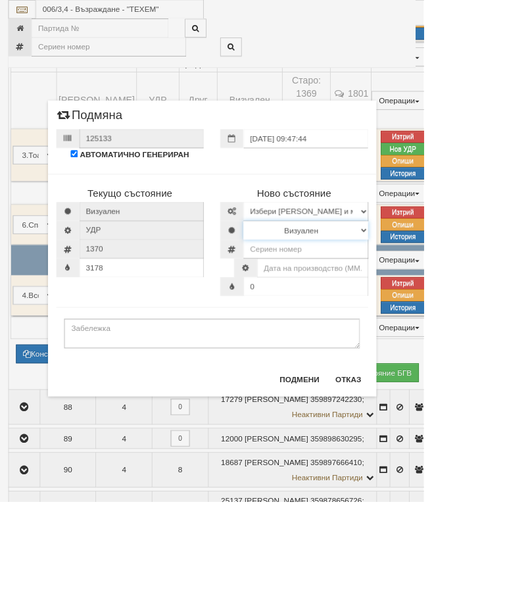
click at [439, 270] on select "Визуален Дистанционен Изолирана линия ВОИ Няма Oтклонение ВОИ Няма Щранг ВОИ" at bounding box center [364, 274] width 149 height 22
select select "2"
click at [378, 294] on input "number" at bounding box center [364, 296] width 149 height 22
type input "24687581"
click at [439, 251] on select "Избери [PERSON_NAME] и модел [PERSON_NAME] Иста Екземпер [PERSON_NAME] визуален…" at bounding box center [364, 252] width 149 height 22
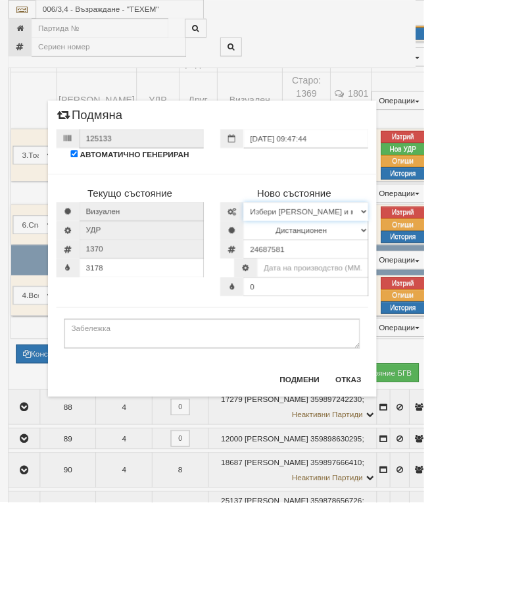
select select "14edb85b-ae3d-ea11-80f4-db42d7521b4b"
click at [439, 321] on input "text" at bounding box center [372, 319] width 132 height 22
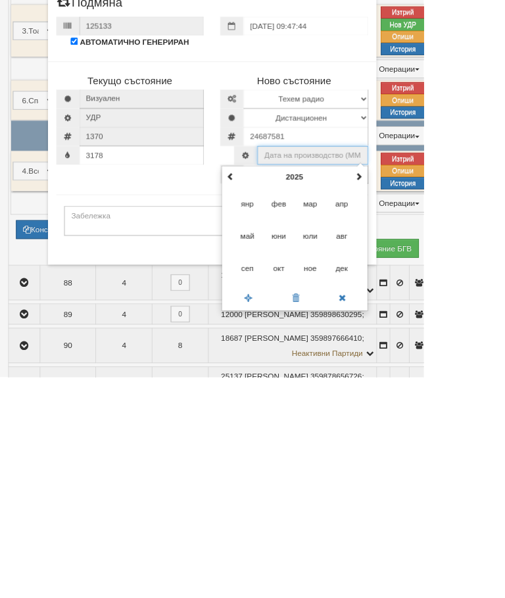
click at [425, 412] on span "авг" at bounding box center [407, 430] width 36 height 36
type input "08.2025"
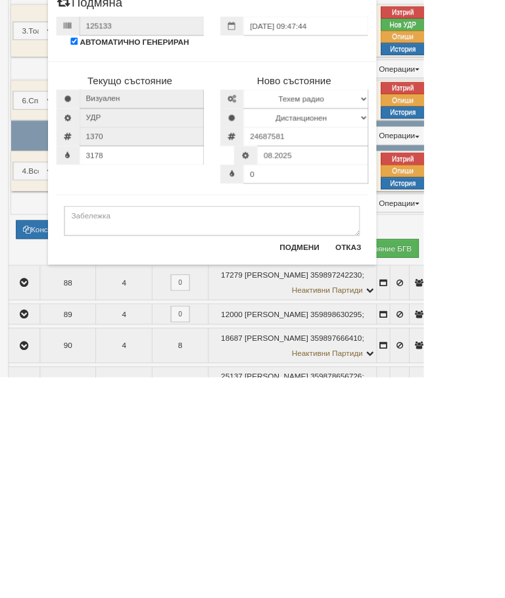
scroll to position [2293, 0]
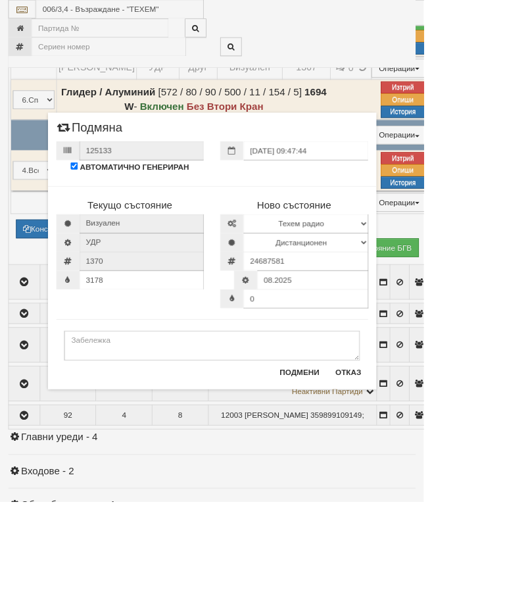
click at [389, 449] on button "Подмени" at bounding box center [356, 443] width 63 height 21
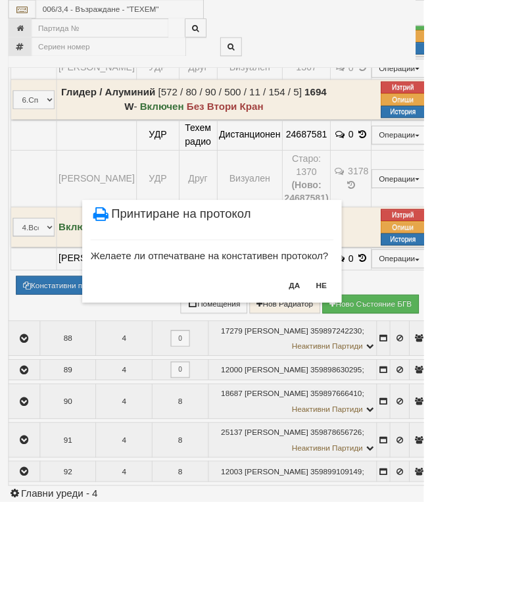
click at [397, 346] on button "НЕ" at bounding box center [383, 339] width 28 height 21
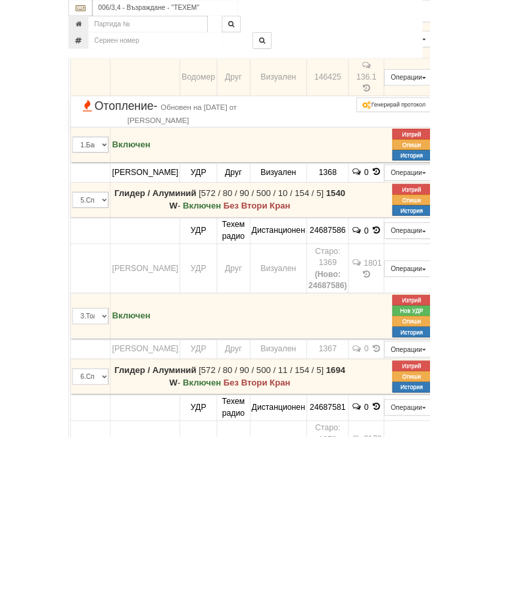
scroll to position [2016, 0]
